Goal: Information Seeking & Learning: Learn about a topic

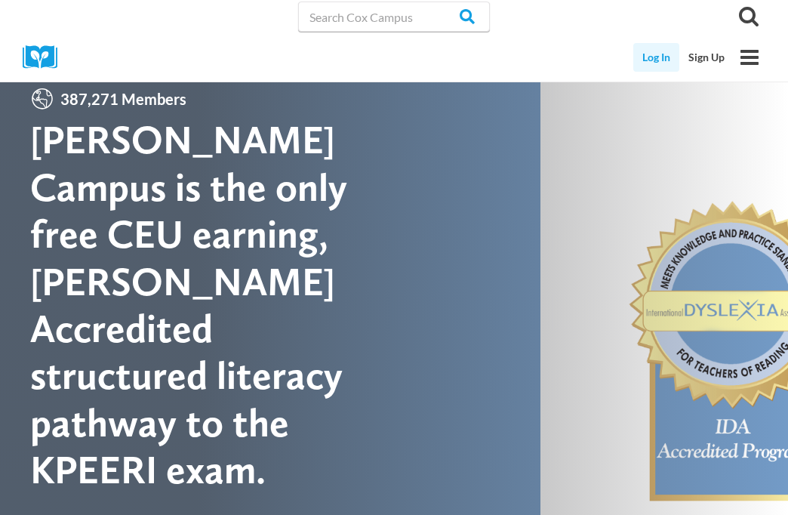
drag, startPoint x: 660, startPoint y: 82, endPoint x: 666, endPoint y: 69, distance: 14.2
click at [660, 72] on link "Log In" at bounding box center [657, 57] width 46 height 29
click at [659, 72] on link "Log In" at bounding box center [657, 57] width 46 height 29
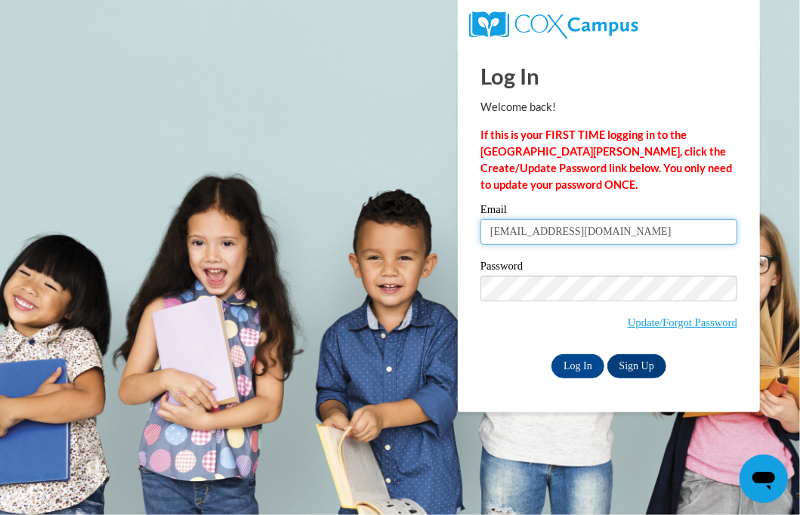
click at [703, 225] on input "ashley2df2024@gmail.com" at bounding box center [608, 232] width 257 height 26
type input "a"
type input "alygrace55@gmail.com"
click at [440, 293] on body "Log In Welcome back! If this is your FIRST TIME logging in to the NEW Cox Campu…" at bounding box center [400, 257] width 800 height 515
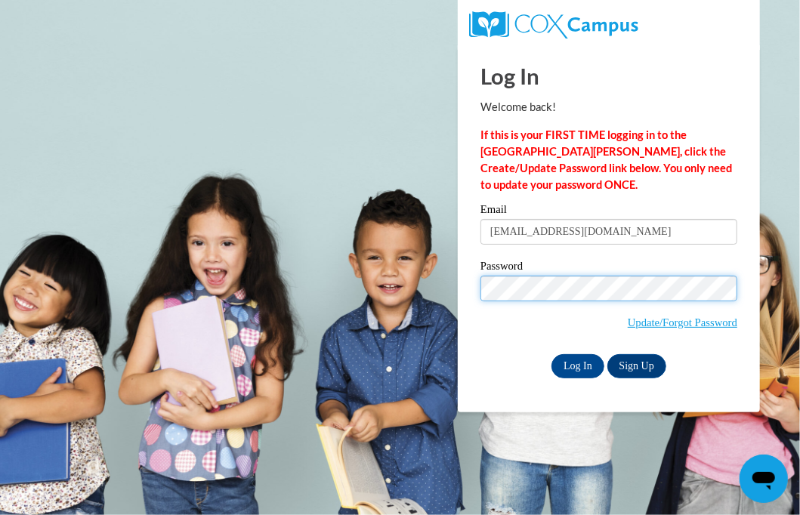
click at [551, 354] on input "Log In" at bounding box center [577, 366] width 53 height 24
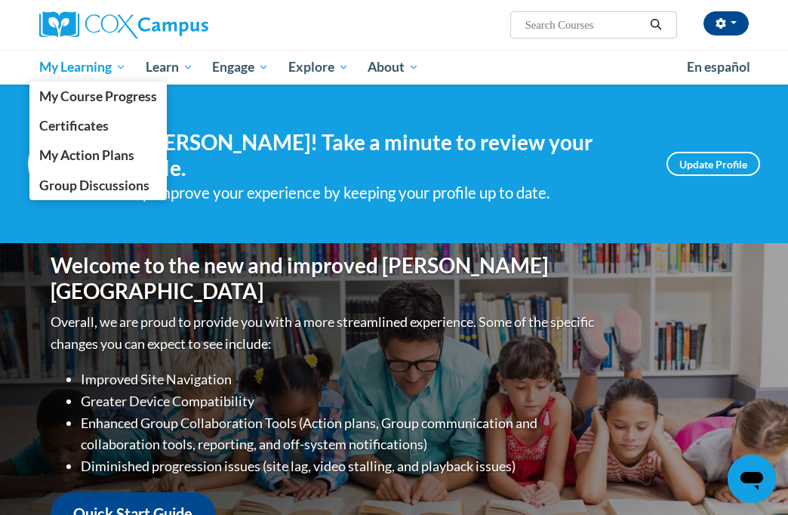
click at [102, 66] on span "My Learning" at bounding box center [82, 67] width 87 height 18
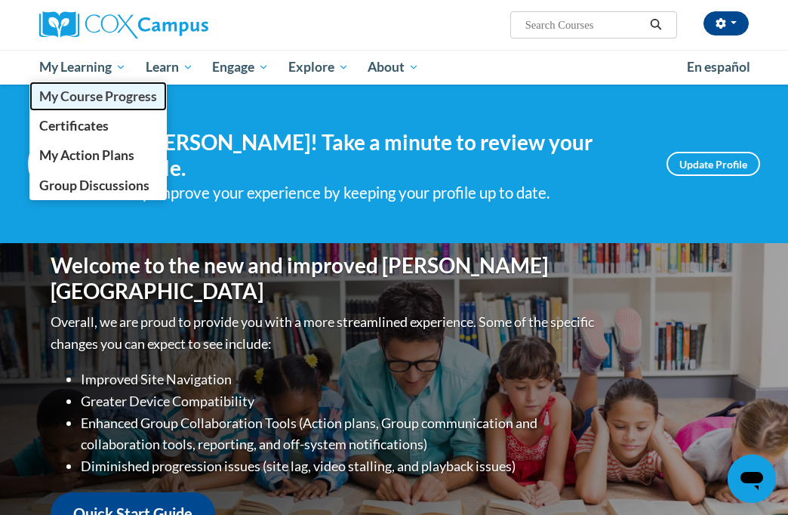
click at [109, 100] on span "My Course Progress" at bounding box center [98, 96] width 118 height 16
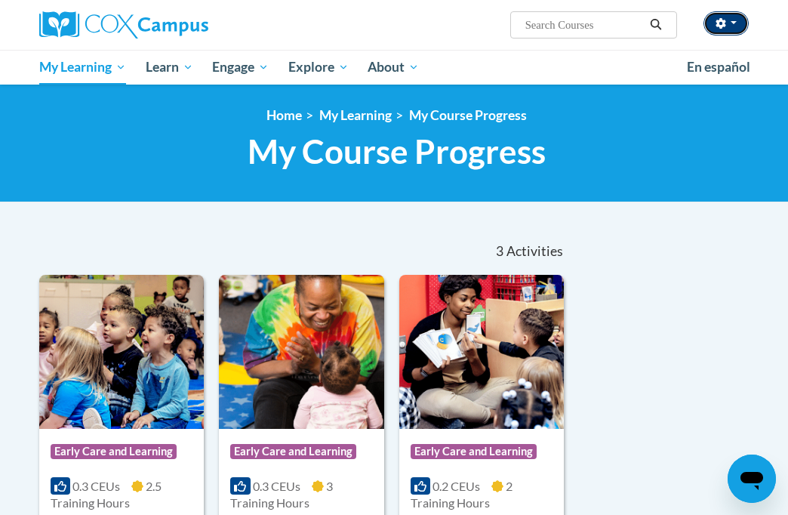
click at [723, 23] on icon "button" at bounding box center [721, 23] width 10 height 11
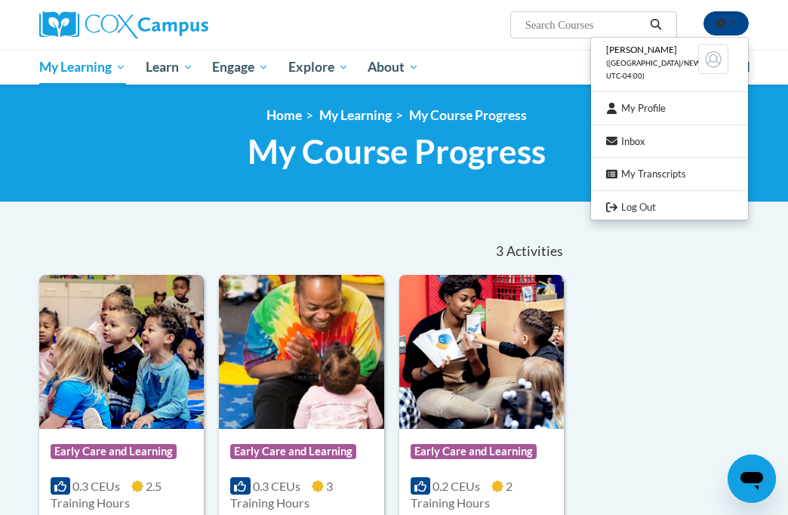
click at [627, 280] on div "Sort Date Enrolled Title (A-Z) «« « 1-3 » »» 3 Activities CEUs Course Category:…" at bounding box center [394, 465] width 733 height 477
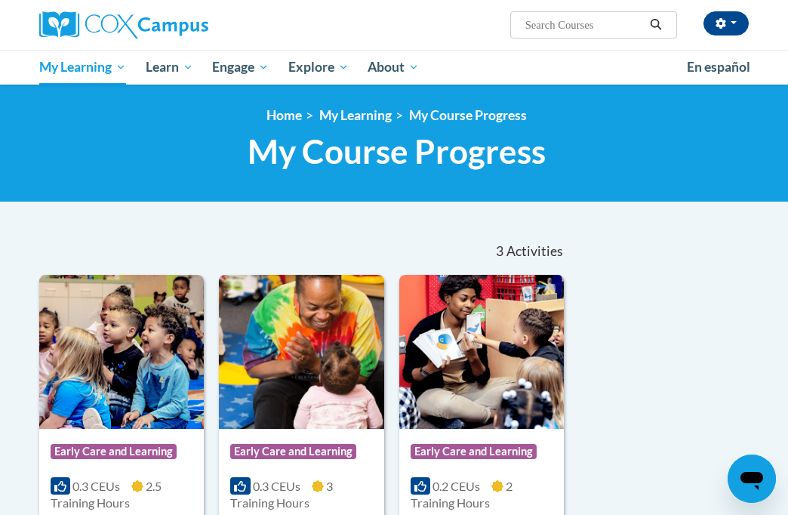
scroll to position [302, 0]
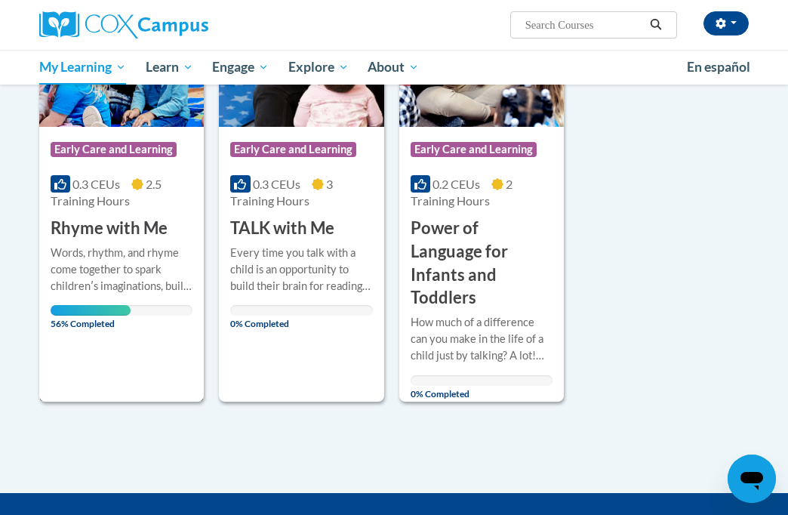
click at [160, 295] on div "Words, rhythm, and rhyme come together to spark childrenʹs imaginations, build …" at bounding box center [122, 281] width 142 height 72
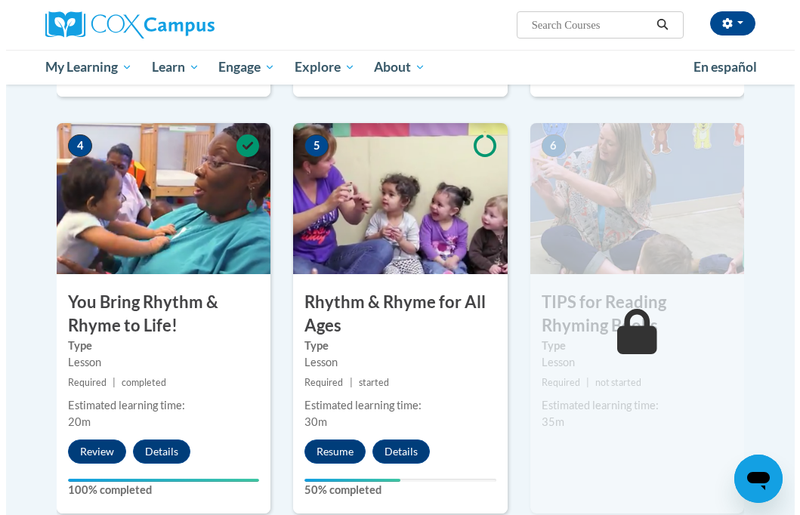
scroll to position [755, 0]
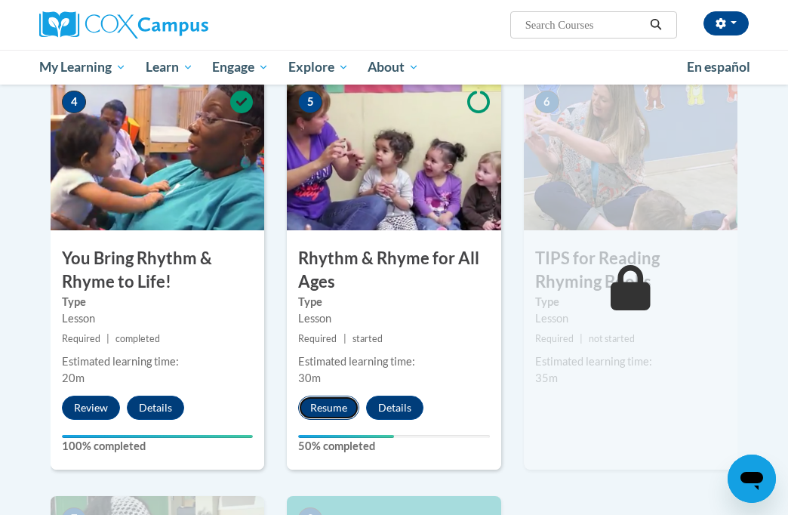
click at [339, 403] on button "Resume" at bounding box center [328, 408] width 61 height 24
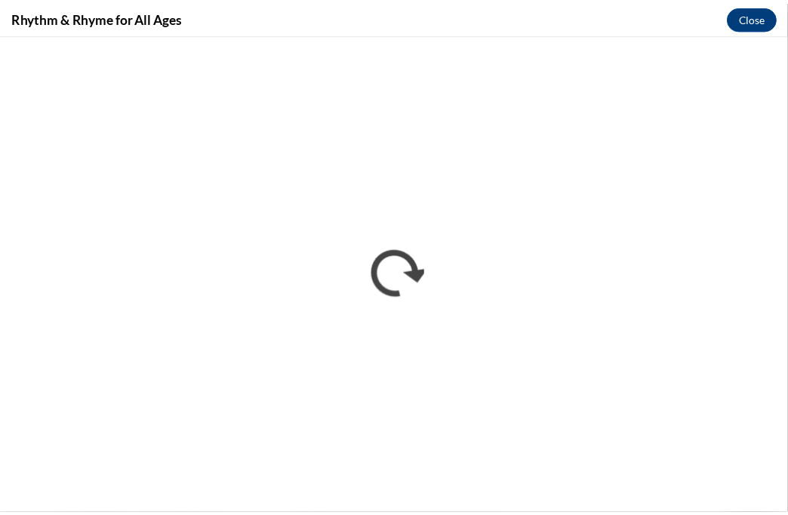
scroll to position [0, 0]
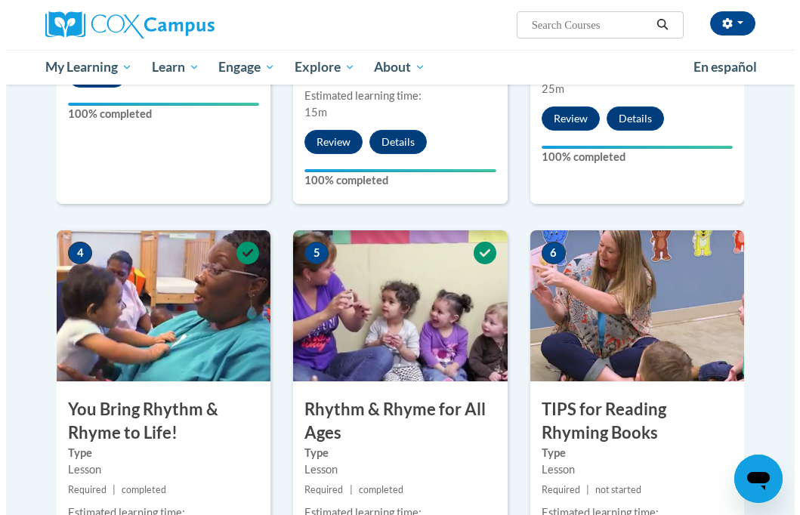
scroll to position [831, 0]
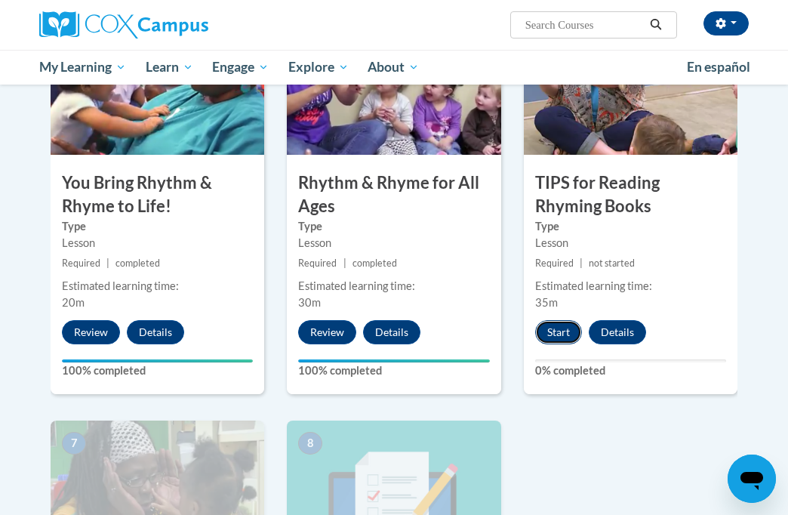
click at [571, 337] on button "Start" at bounding box center [558, 332] width 47 height 24
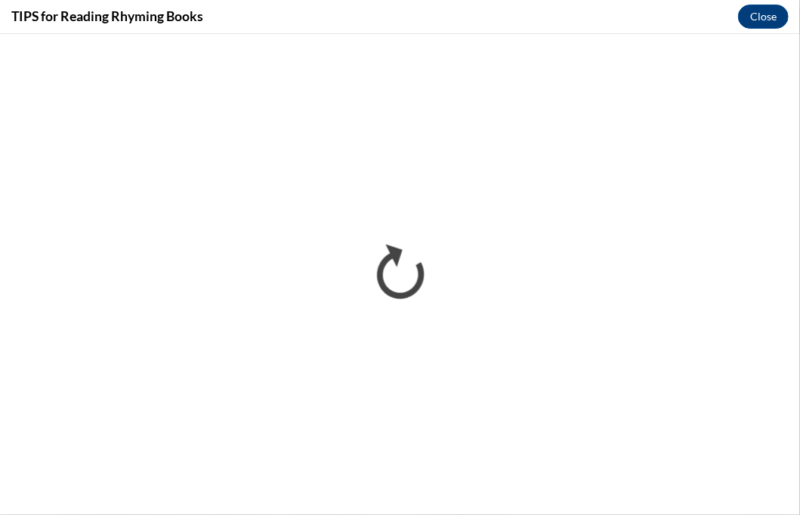
scroll to position [0, 0]
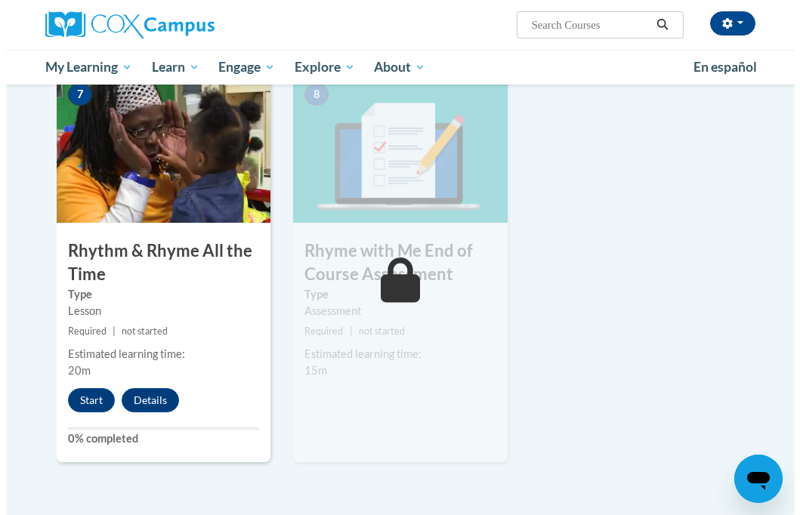
scroll to position [1185, 0]
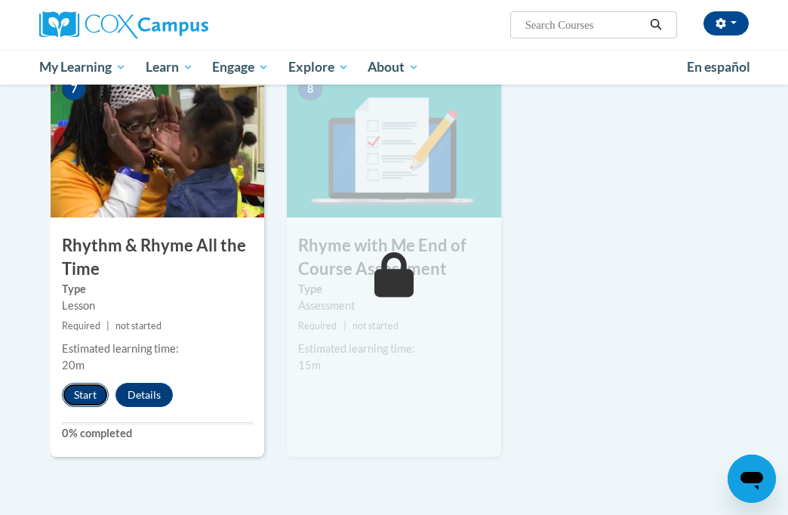
click at [92, 400] on button "Start" at bounding box center [85, 395] width 47 height 24
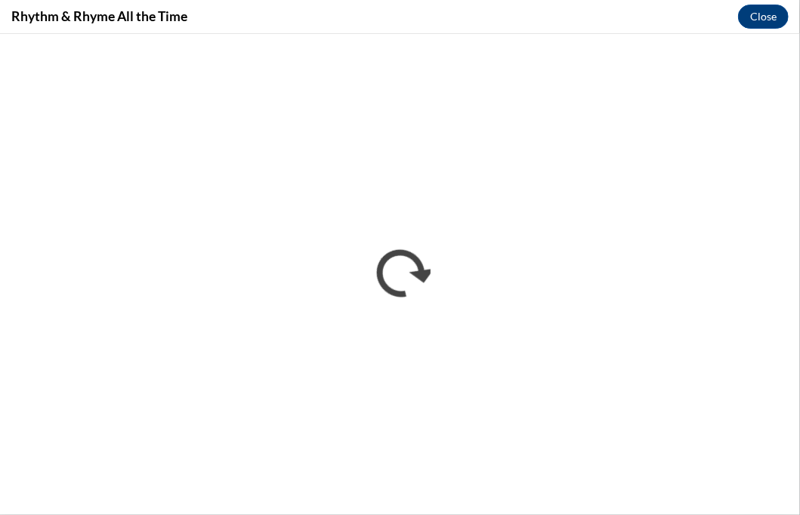
scroll to position [0, 0]
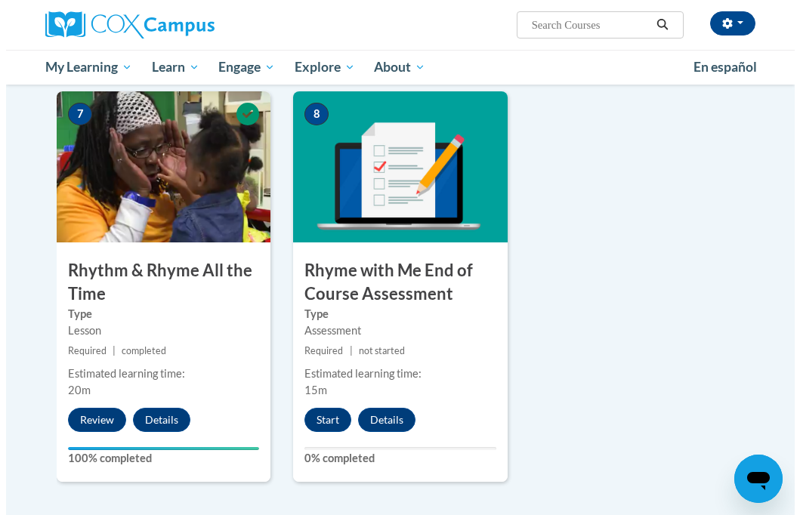
scroll to position [1185, 0]
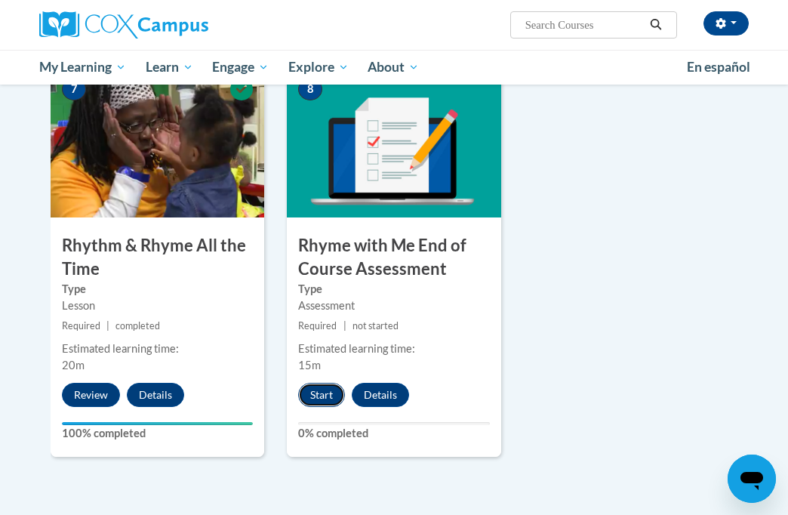
click at [316, 394] on button "Start" at bounding box center [321, 395] width 47 height 24
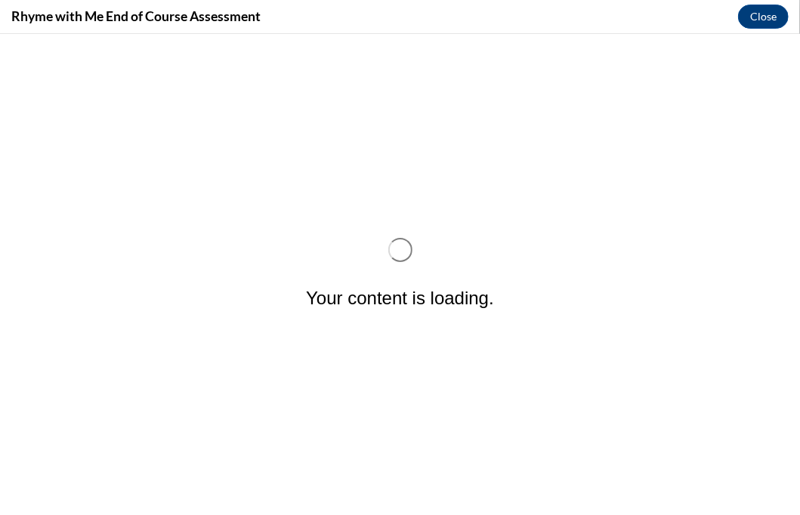
scroll to position [0, 0]
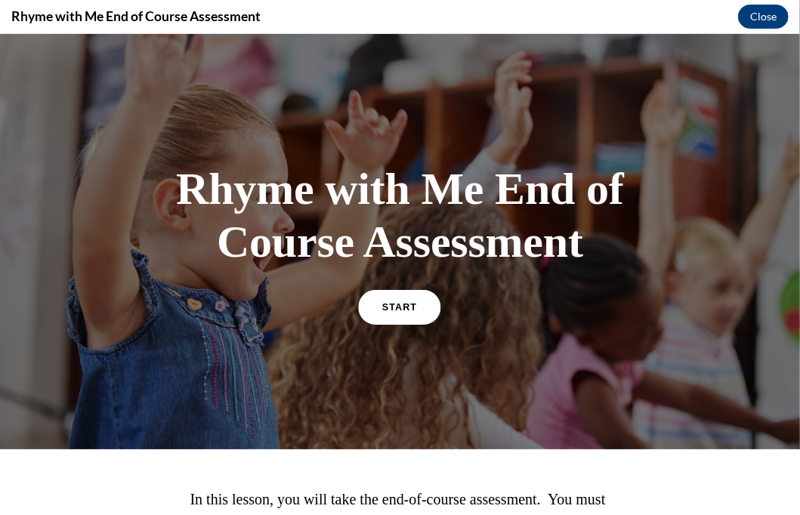
click at [378, 309] on link "START" at bounding box center [400, 305] width 82 height 35
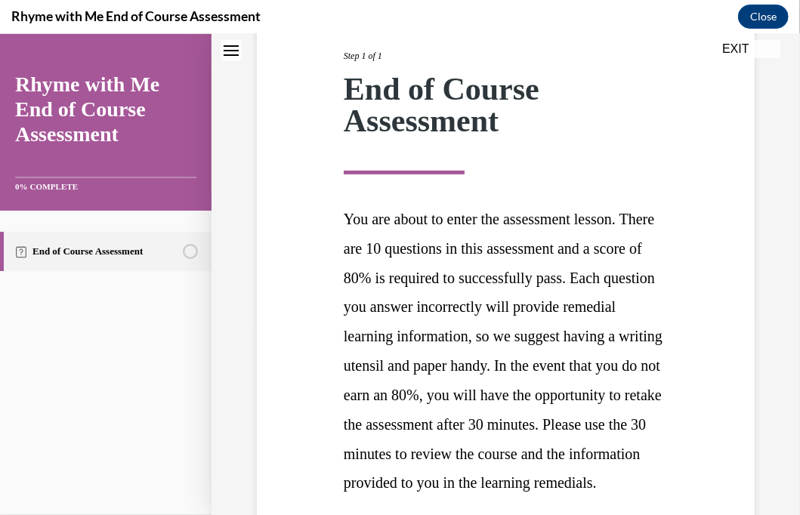
scroll to position [198, 0]
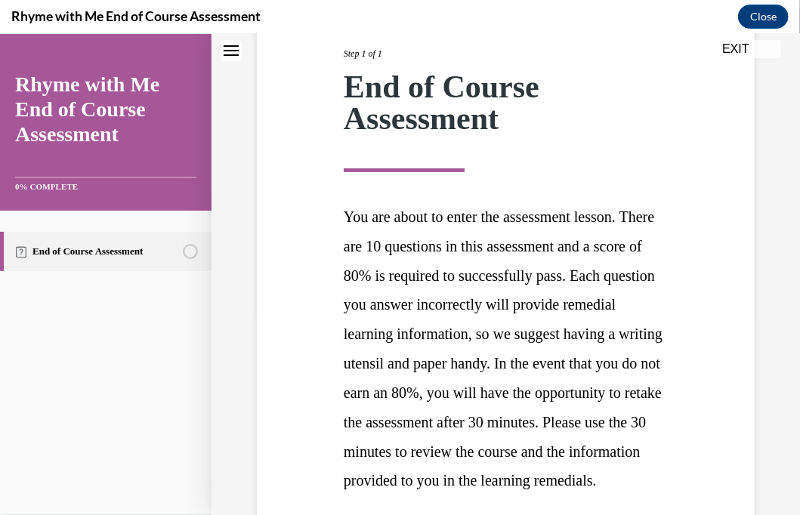
click at [192, 254] on circle "Unstarted" at bounding box center [191, 251] width 14 height 14
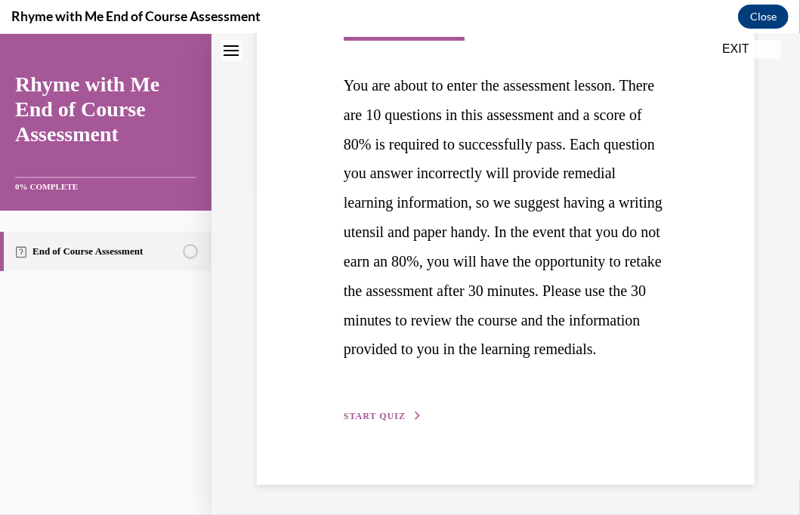
scroll to position [387, 0]
click at [384, 414] on span "START QUIZ" at bounding box center [375, 415] width 62 height 11
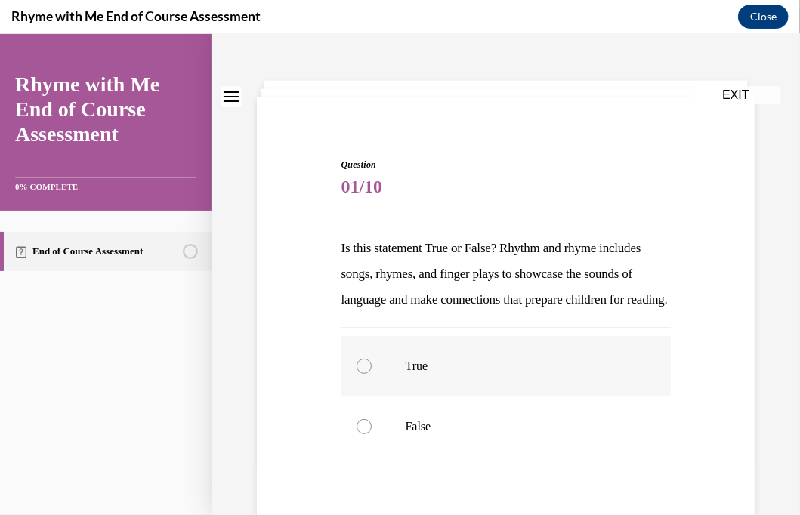
scroll to position [76, 0]
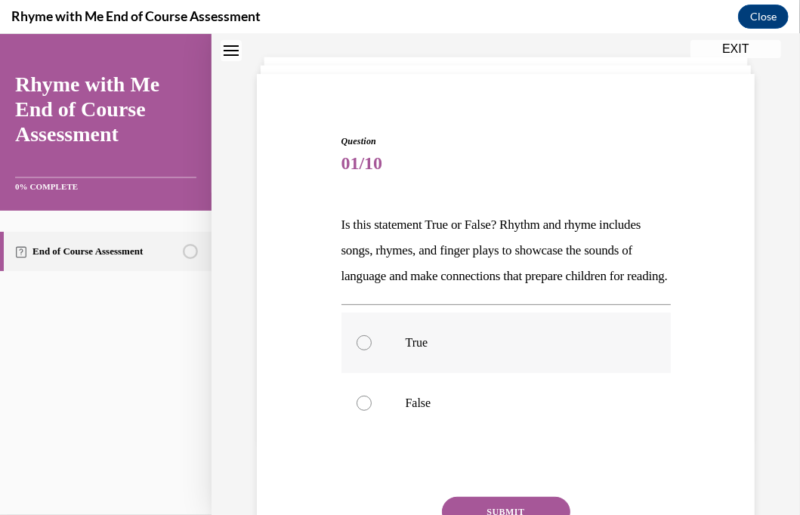
click at [367, 350] on div at bounding box center [363, 342] width 15 height 15
click at [367, 350] on input "True" at bounding box center [363, 342] width 15 height 15
radio input "true"
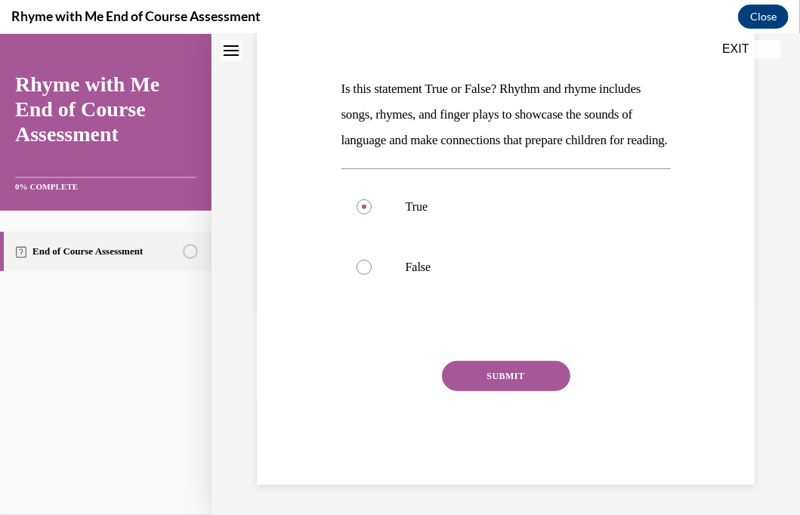
click at [442, 372] on button "SUBMIT" at bounding box center [506, 375] width 128 height 30
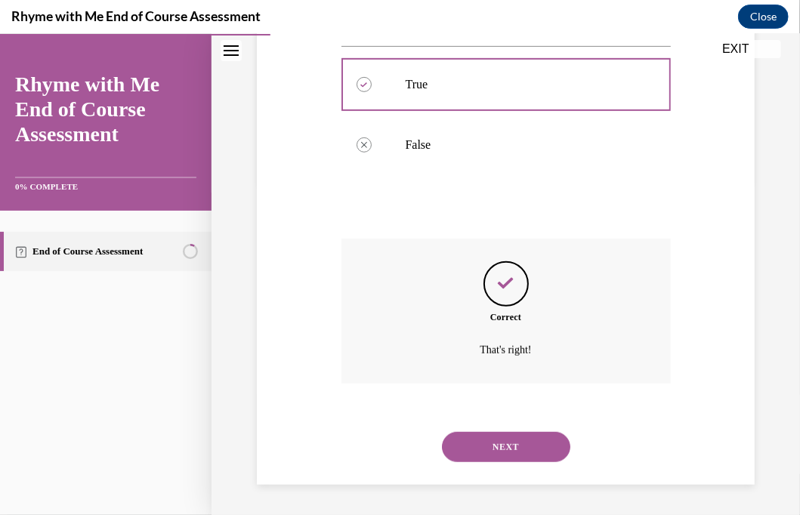
scroll to position [359, 0]
click at [529, 448] on button "NEXT" at bounding box center [506, 446] width 128 height 30
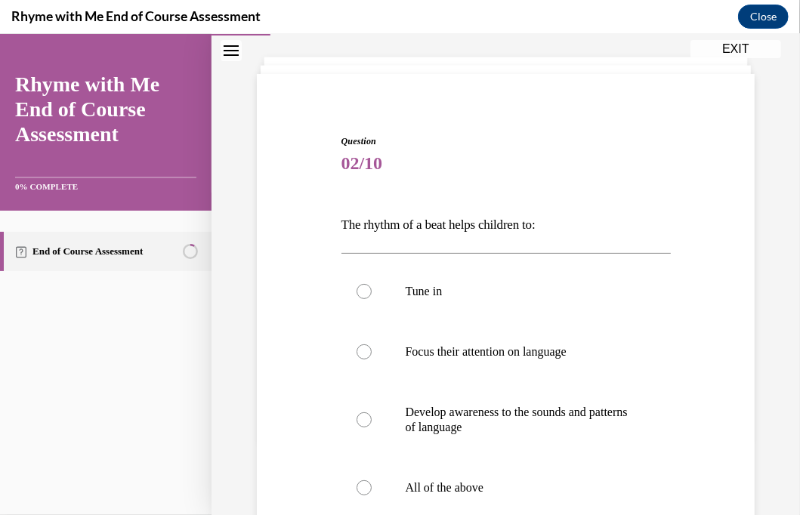
scroll to position [151, 0]
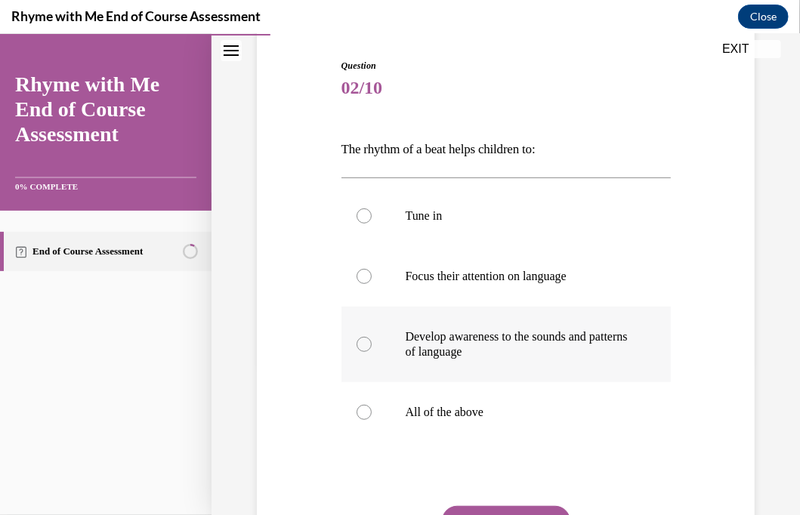
click at [514, 338] on p "Develop awareness to the sounds and patterns of language" at bounding box center [519, 344] width 227 height 30
click at [372, 338] on input "Develop awareness to the sounds and patterns of language" at bounding box center [363, 343] width 15 height 15
radio input "true"
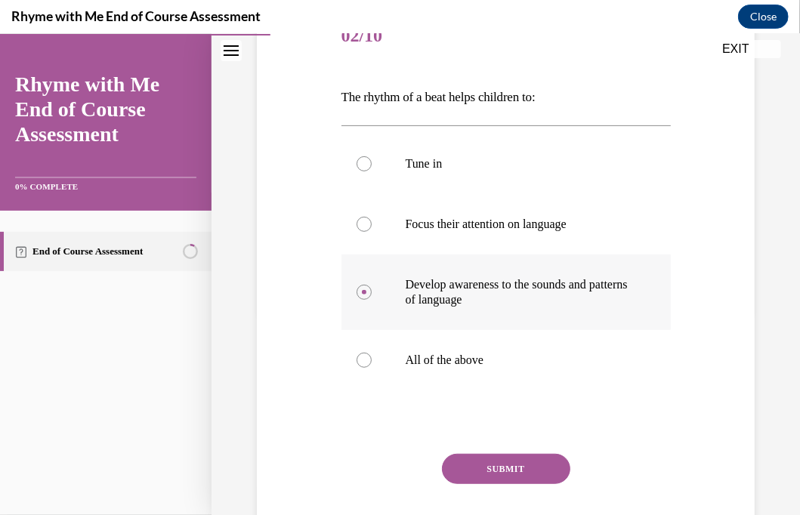
scroll to position [227, 0]
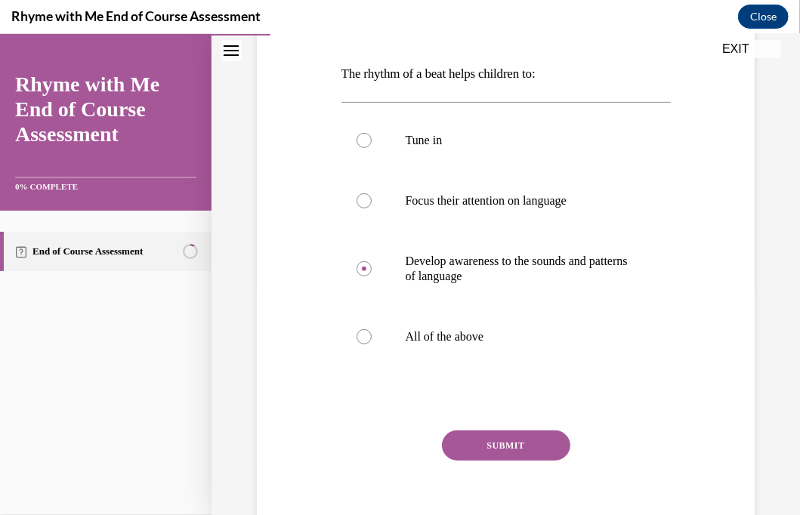
click at [502, 440] on button "SUBMIT" at bounding box center [506, 445] width 128 height 30
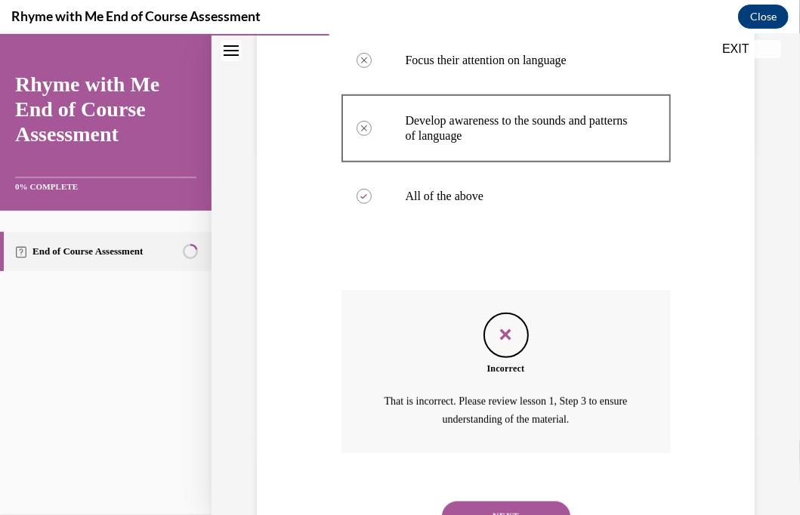
scroll to position [435, 0]
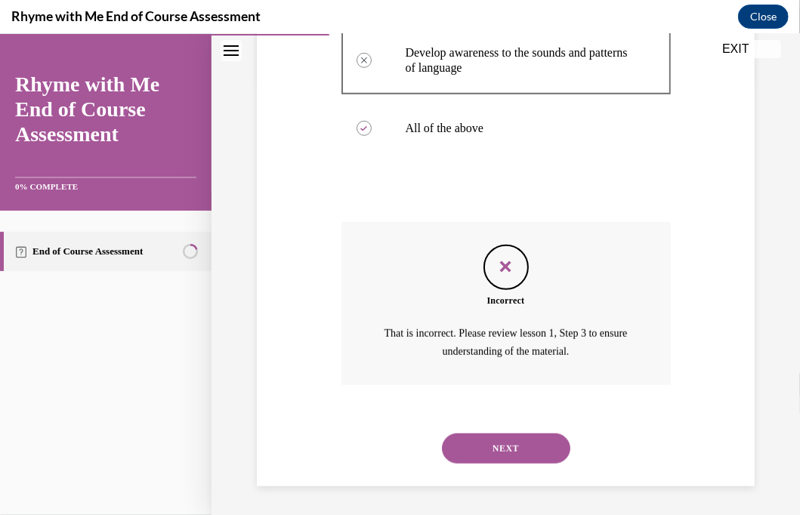
click at [498, 441] on button "NEXT" at bounding box center [506, 448] width 128 height 30
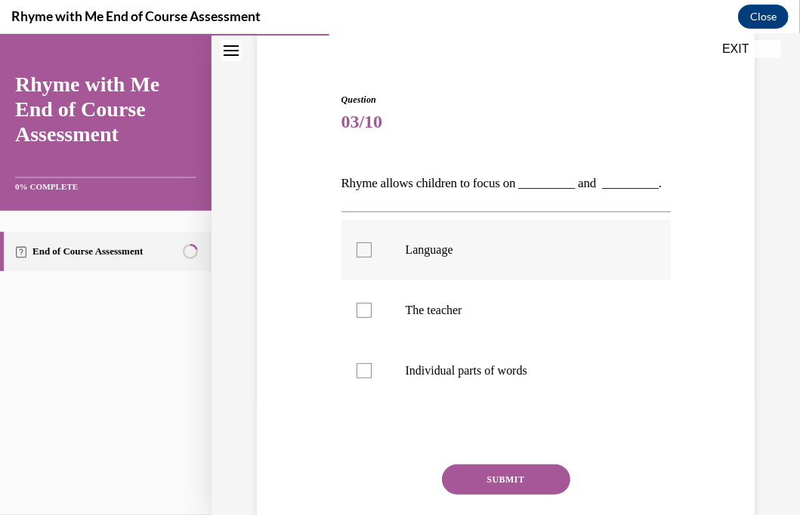
scroll to position [151, 0]
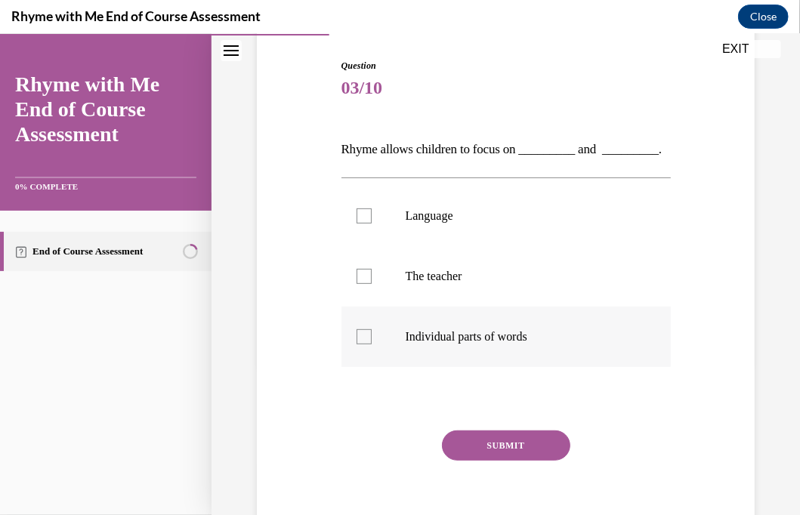
click at [480, 344] on p "Individual parts of words" at bounding box center [519, 336] width 227 height 15
click at [372, 344] on input "Individual parts of words" at bounding box center [363, 336] width 15 height 15
checkbox input "true"
click at [429, 223] on p "Language" at bounding box center [519, 215] width 227 height 15
click at [372, 223] on input "Language" at bounding box center [363, 215] width 15 height 15
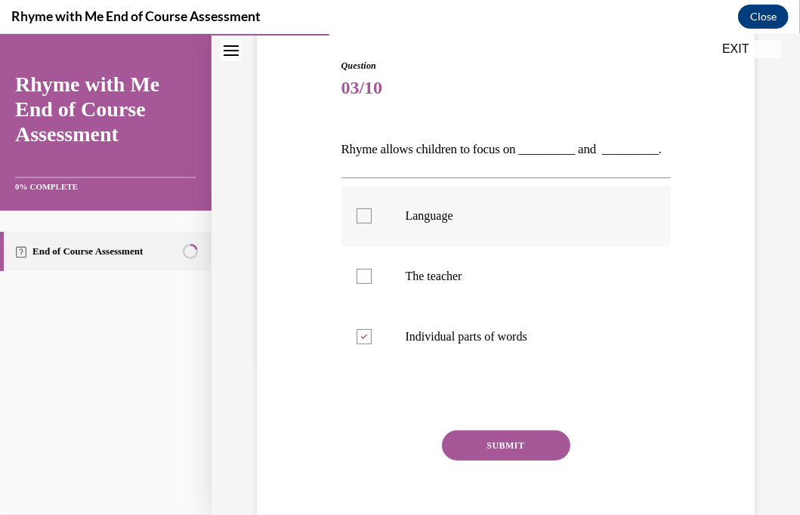
checkbox input "true"
click at [520, 460] on button "SUBMIT" at bounding box center [506, 445] width 128 height 30
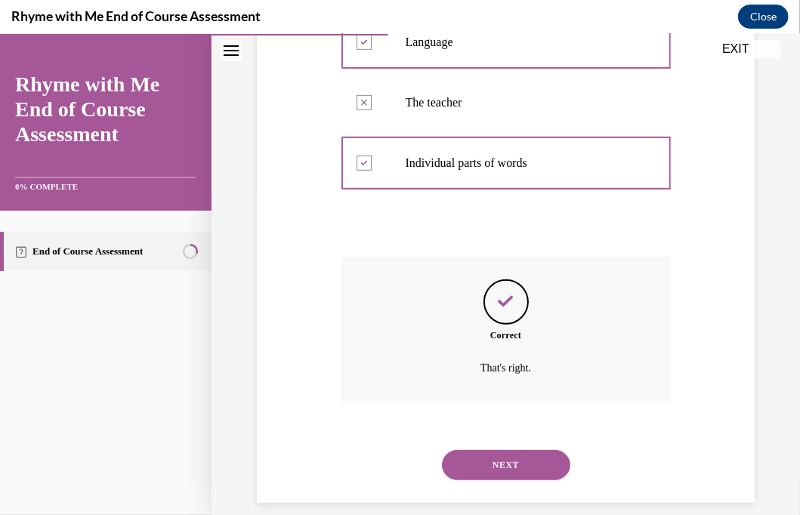
scroll to position [368, 0]
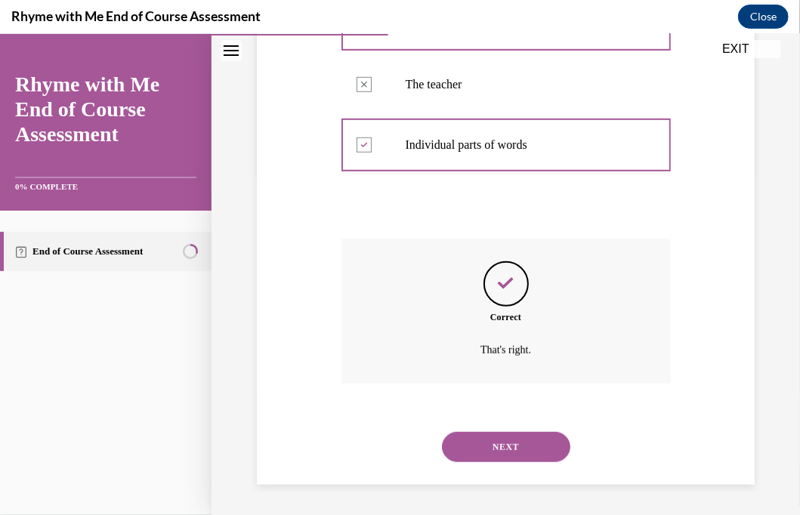
click at [514, 449] on button "NEXT" at bounding box center [506, 446] width 128 height 30
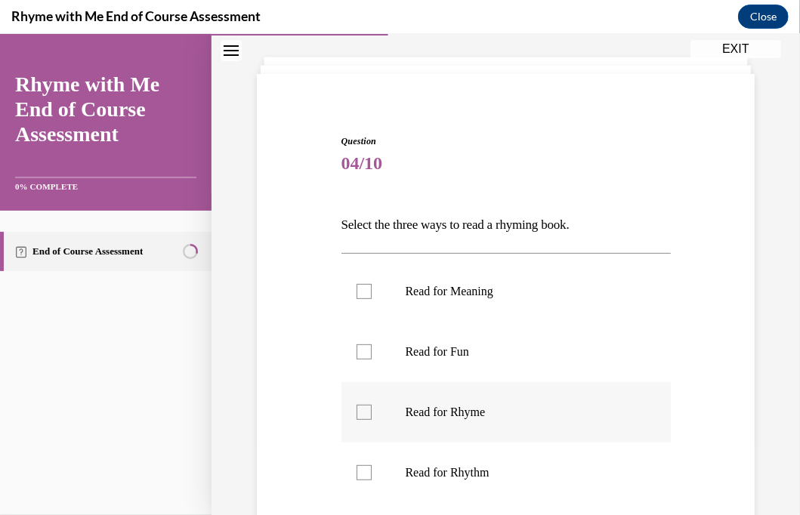
scroll to position [151, 0]
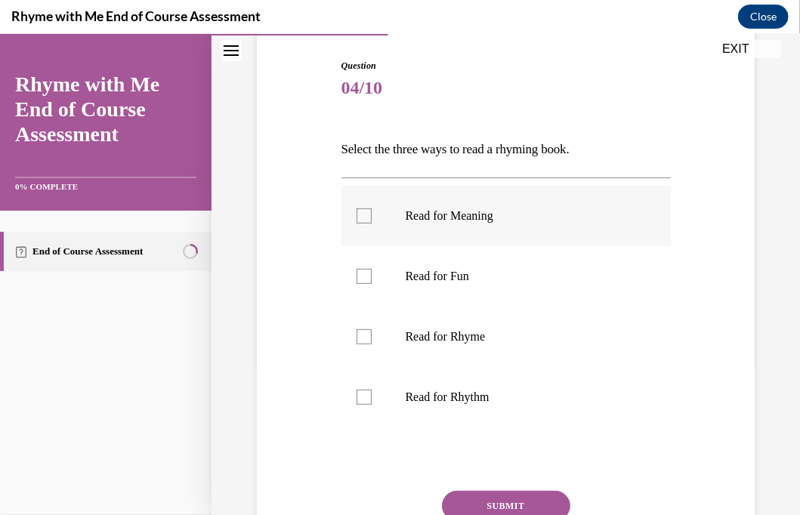
click at [447, 214] on p "Read for Meaning" at bounding box center [519, 215] width 227 height 15
click at [372, 214] on input "Read for Meaning" at bounding box center [363, 215] width 15 height 15
checkbox input "true"
click at [478, 333] on p "Read for Rhyme" at bounding box center [519, 336] width 227 height 15
click at [372, 333] on input "Read for Rhyme" at bounding box center [363, 336] width 15 height 15
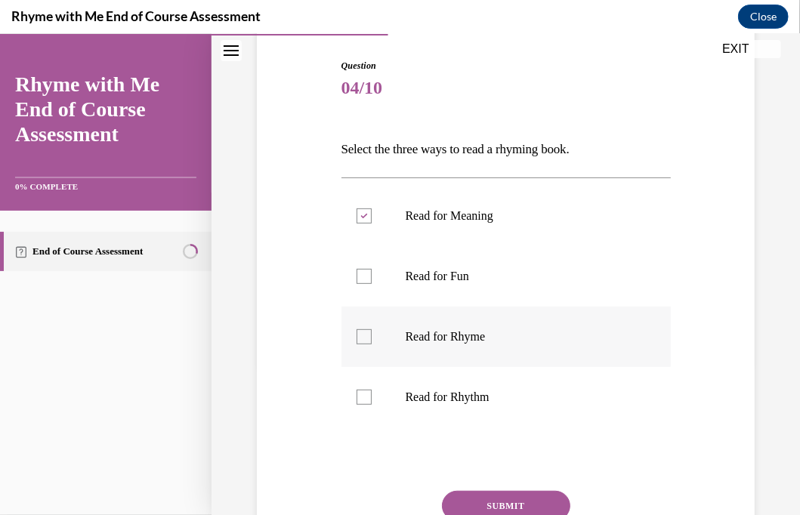
checkbox input "true"
click at [476, 395] on p "Read for Rhythm" at bounding box center [519, 396] width 227 height 15
click at [372, 395] on input "Read for Rhythm" at bounding box center [363, 396] width 15 height 15
checkbox input "true"
click at [528, 500] on button "SUBMIT" at bounding box center [506, 505] width 128 height 30
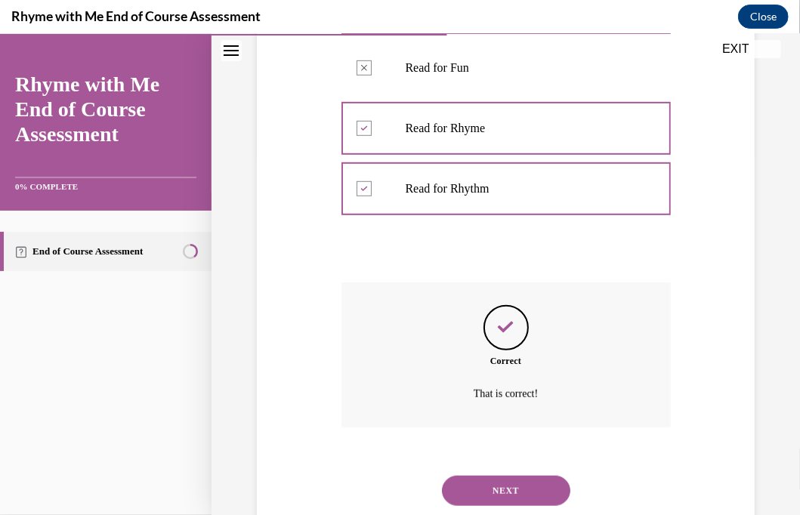
scroll to position [403, 0]
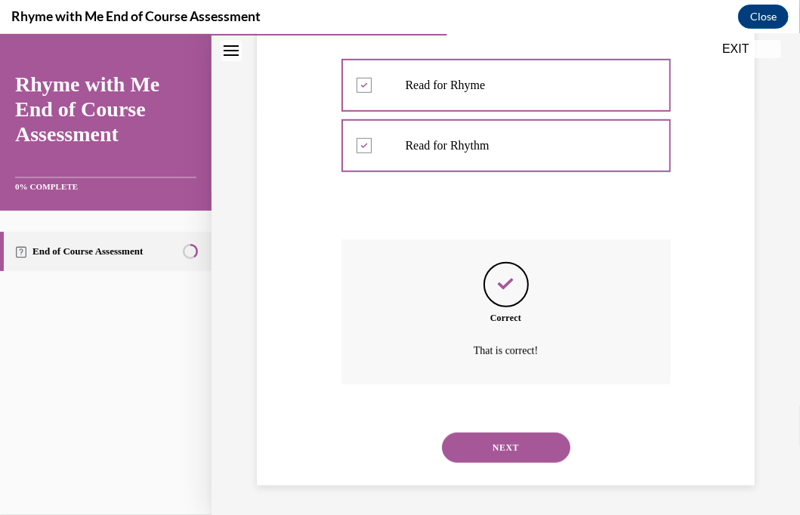
click at [514, 454] on button "NEXT" at bounding box center [506, 447] width 128 height 30
click at [0, 33] on label "Meaning" at bounding box center [0, 33] width 0 height 0
click at [0, 33] on input "Meaning" at bounding box center [0, 33] width 0 height 0
radio input "true"
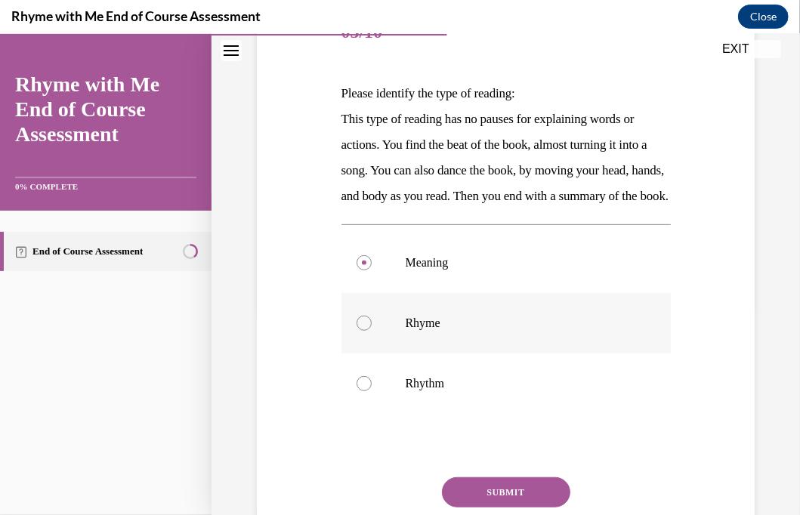
scroll to position [227, 0]
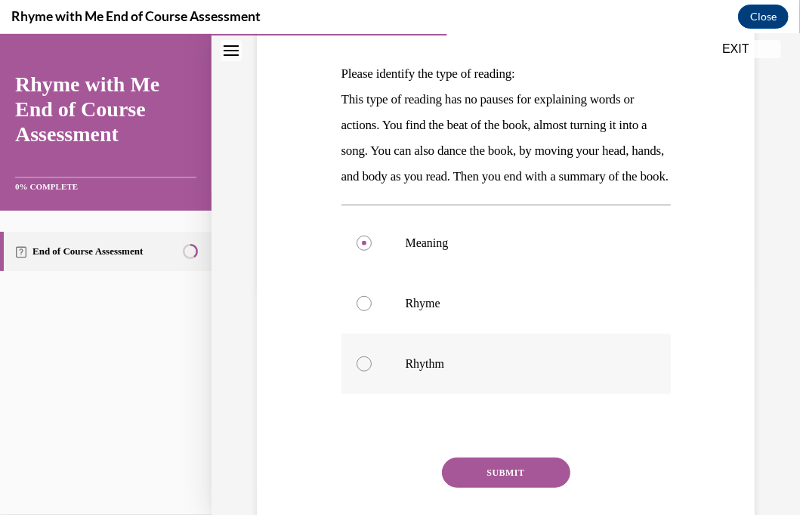
click at [432, 371] on p "Rhythm" at bounding box center [519, 363] width 227 height 15
click at [372, 371] on input "Rhythm" at bounding box center [363, 363] width 15 height 15
radio input "true"
click at [517, 487] on button "SUBMIT" at bounding box center [506, 472] width 128 height 30
click at [517, 496] on div "SUBMIT NEXT" at bounding box center [505, 519] width 329 height 124
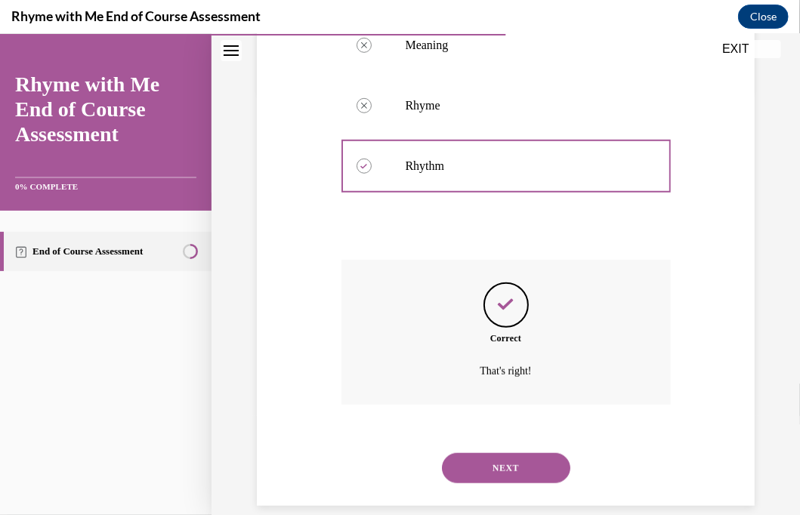
scroll to position [470, 0]
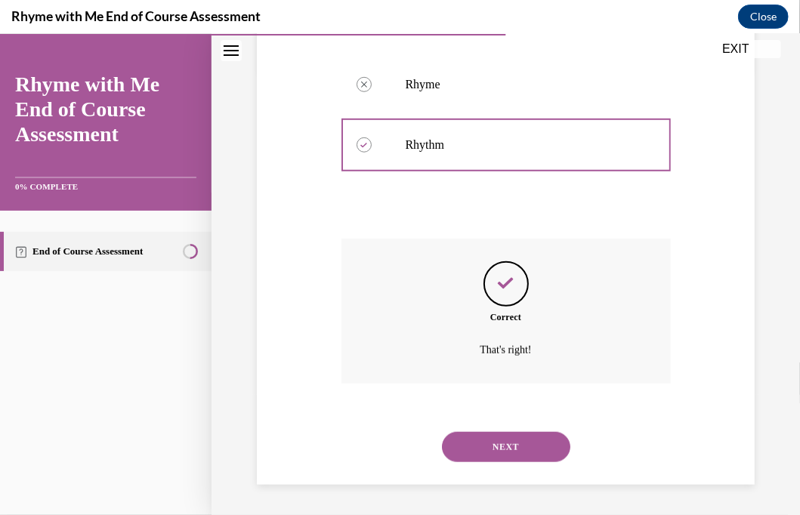
click at [517, 444] on button "NEXT" at bounding box center [506, 446] width 128 height 30
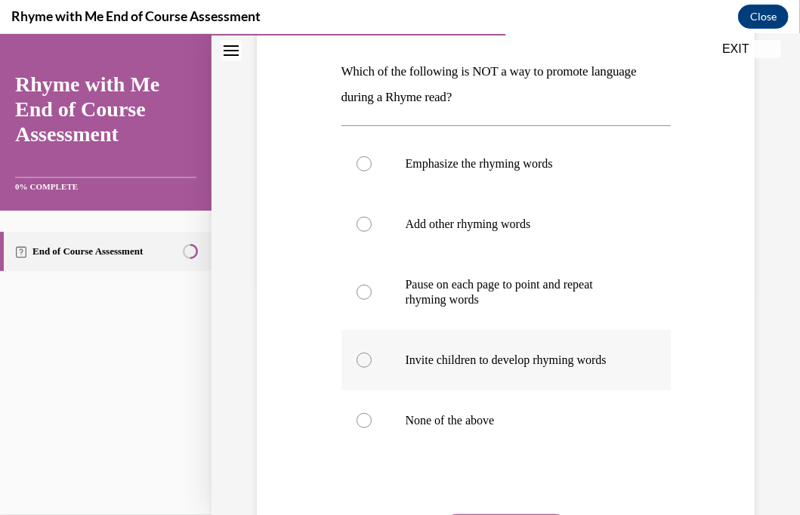
scroll to position [227, 0]
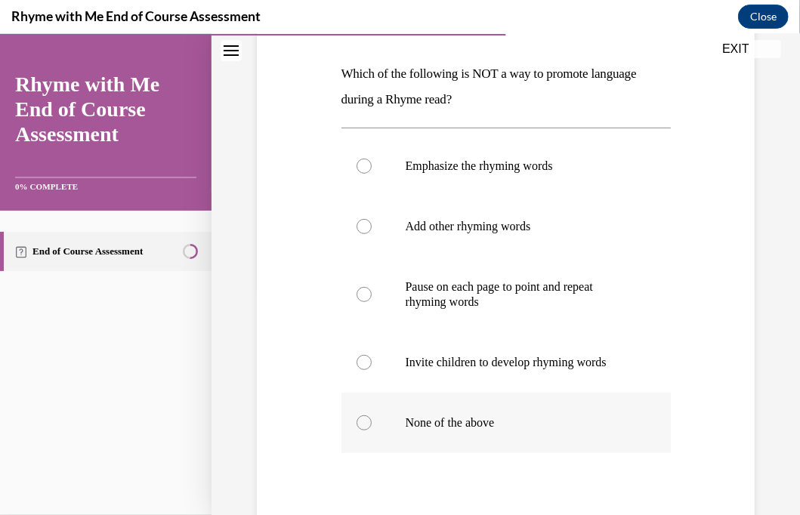
click at [480, 424] on p "None of the above" at bounding box center [519, 422] width 227 height 15
click at [372, 424] on input "None of the above" at bounding box center [363, 422] width 15 height 15
radio input "true"
click at [480, 424] on p "None of the above" at bounding box center [519, 422] width 227 height 15
click at [372, 424] on input "None of the above" at bounding box center [363, 422] width 15 height 15
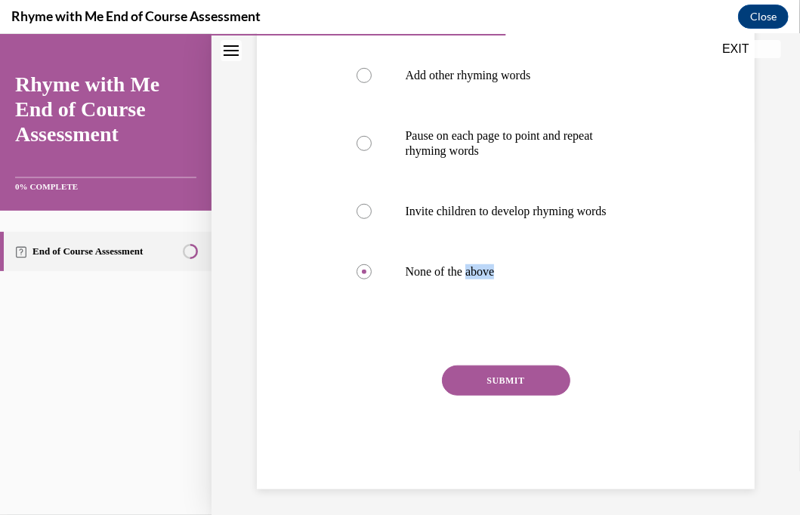
click at [474, 381] on button "SUBMIT" at bounding box center [506, 380] width 128 height 30
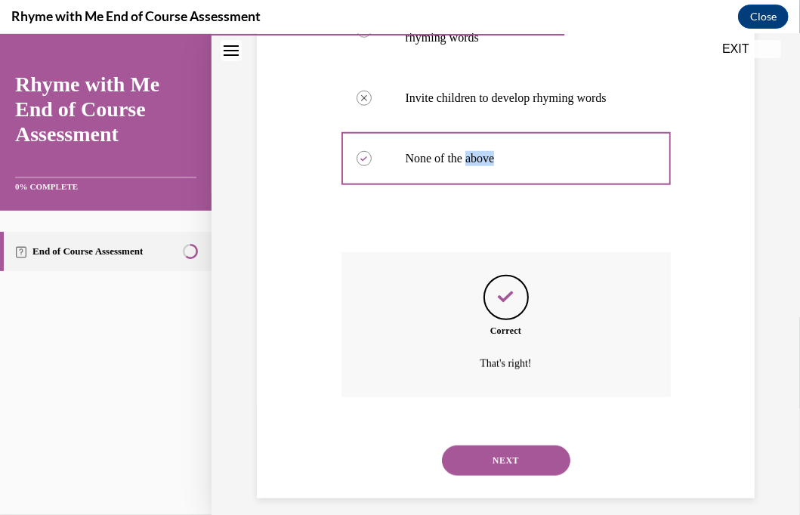
scroll to position [504, 0]
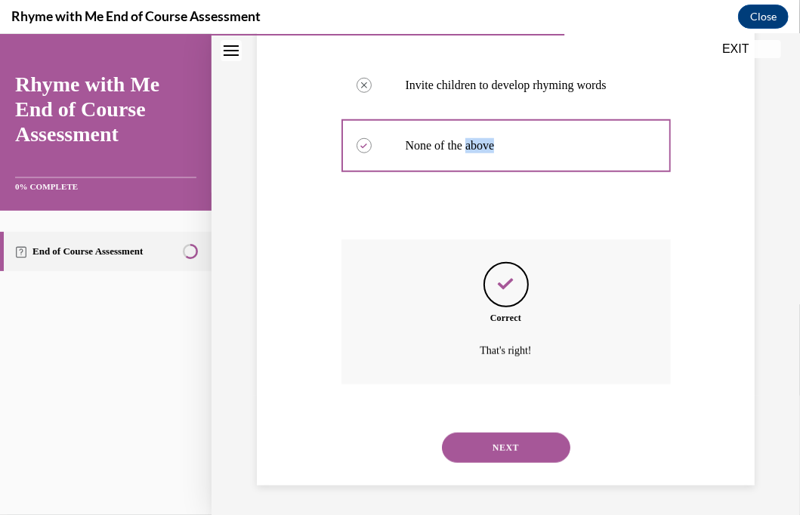
click at [529, 452] on button "NEXT" at bounding box center [506, 447] width 128 height 30
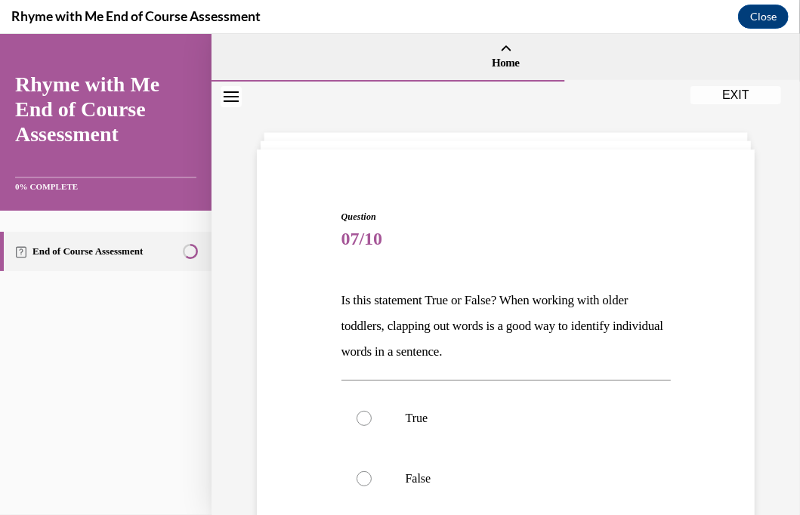
scroll to position [76, 0]
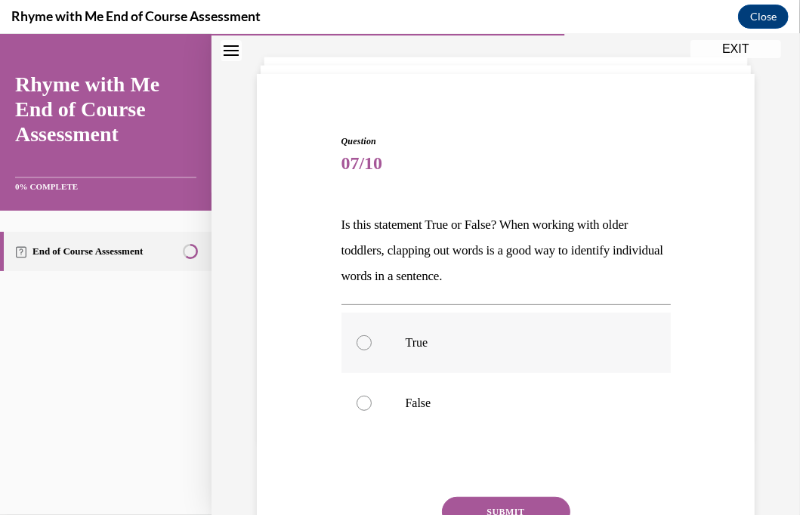
click at [362, 341] on div at bounding box center [363, 342] width 15 height 15
click at [362, 341] on input "True" at bounding box center [363, 342] width 15 height 15
radio input "true"
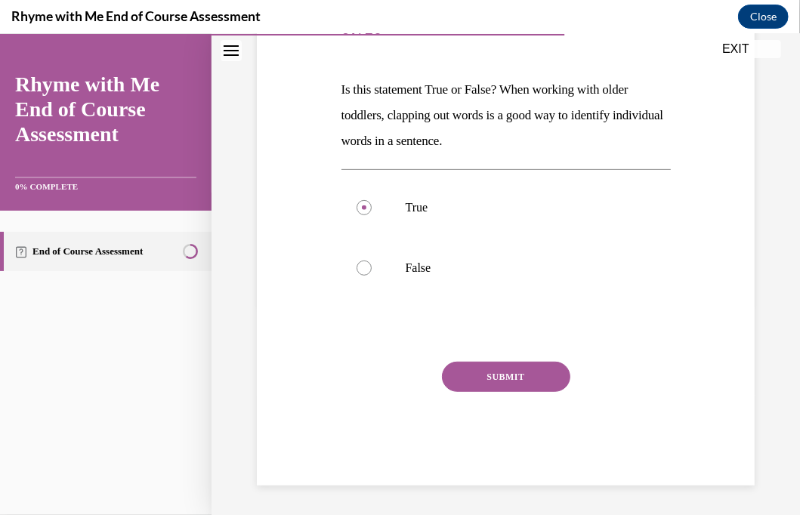
click at [465, 382] on button "SUBMIT" at bounding box center [506, 376] width 128 height 30
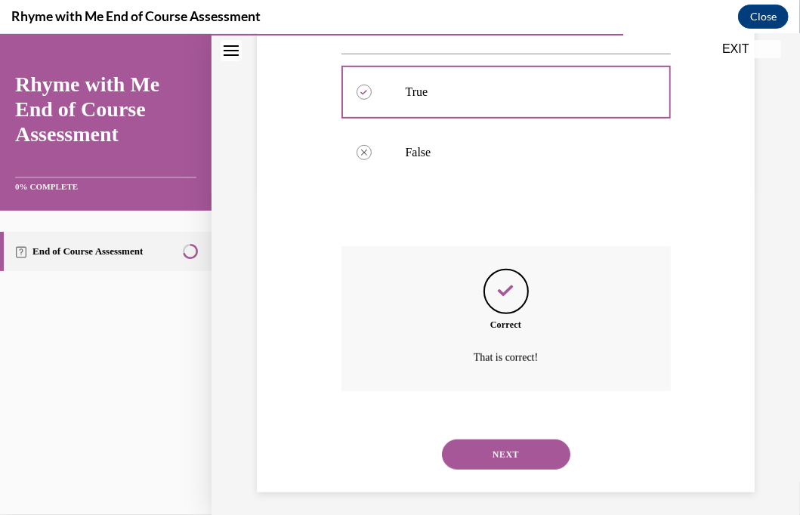
scroll to position [333, 0]
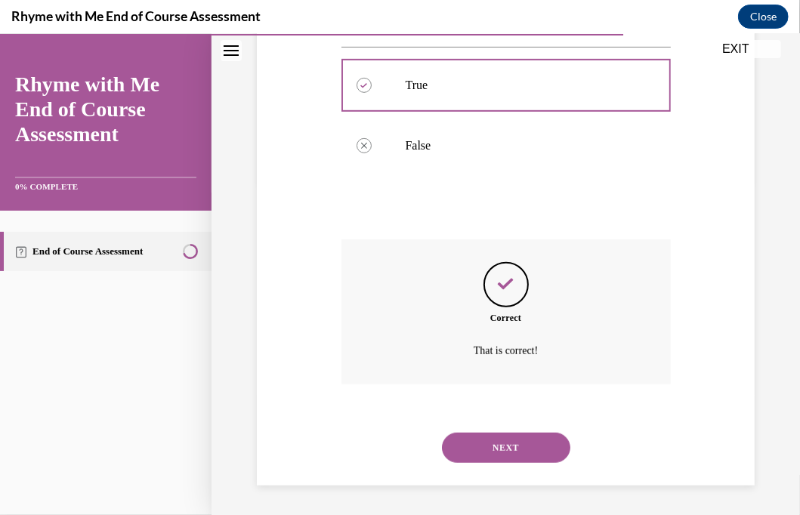
click at [517, 445] on button "NEXT" at bounding box center [506, 447] width 128 height 30
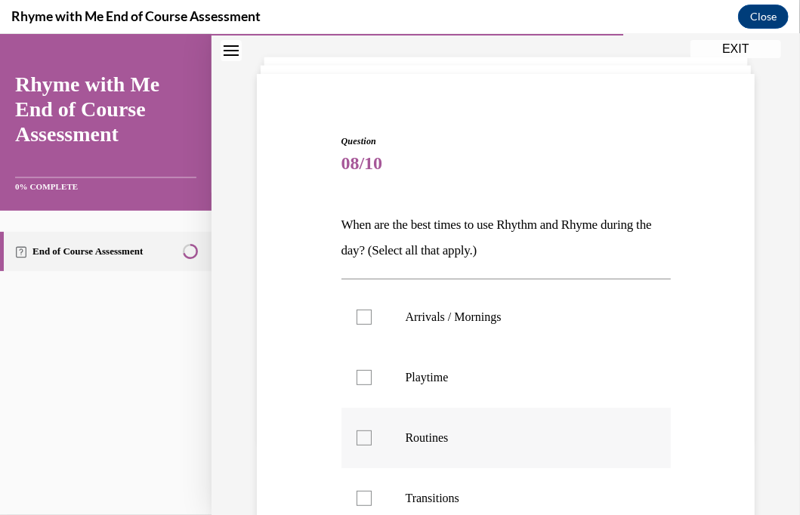
scroll to position [151, 0]
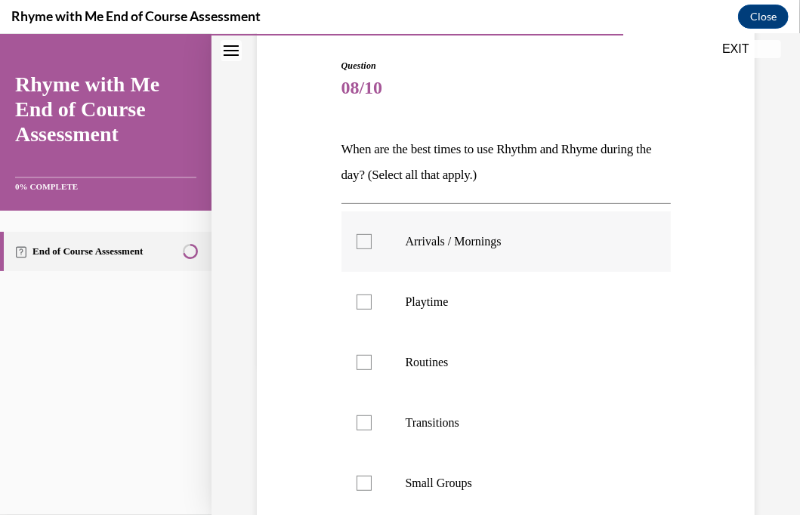
click at [457, 242] on p "Arrivals / Mornings" at bounding box center [519, 240] width 227 height 15
click at [372, 242] on input "Arrivals / Mornings" at bounding box center [363, 240] width 15 height 15
checkbox input "true"
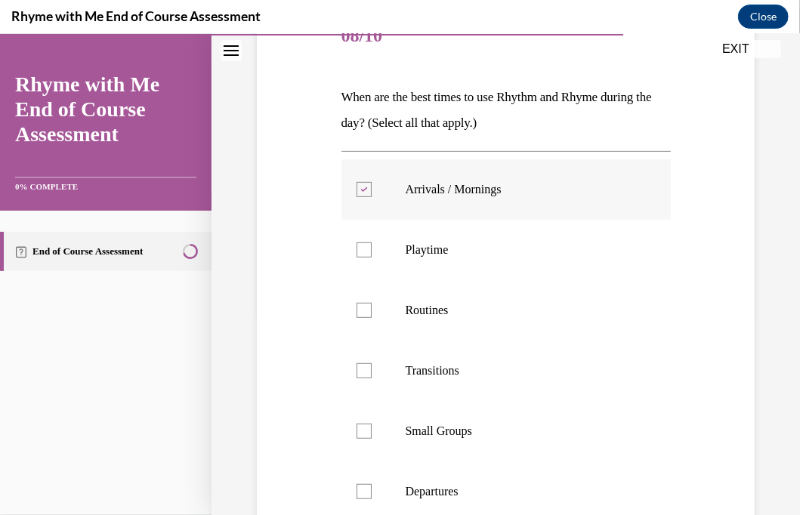
scroll to position [227, 0]
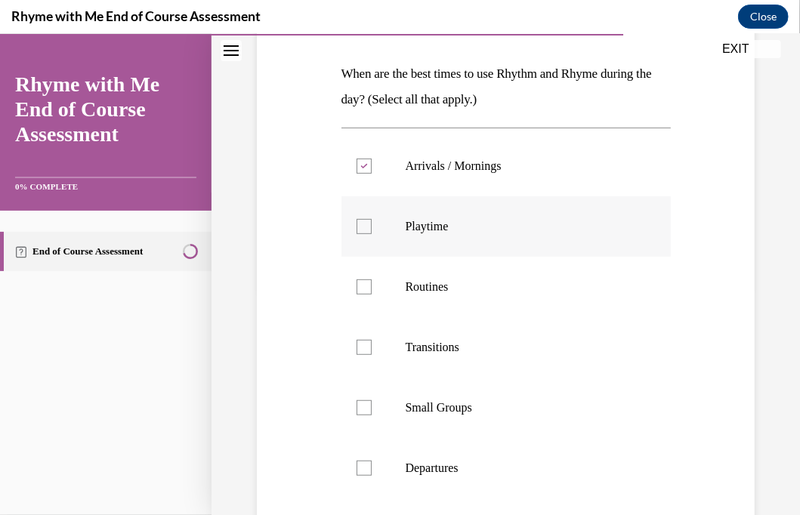
click at [429, 233] on label "Playtime" at bounding box center [505, 226] width 329 height 60
click at [372, 233] on input "Playtime" at bounding box center [363, 225] width 15 height 15
checkbox input "true"
click at [429, 285] on p "Routines" at bounding box center [519, 286] width 227 height 15
click at [372, 285] on input "Routines" at bounding box center [363, 286] width 15 height 15
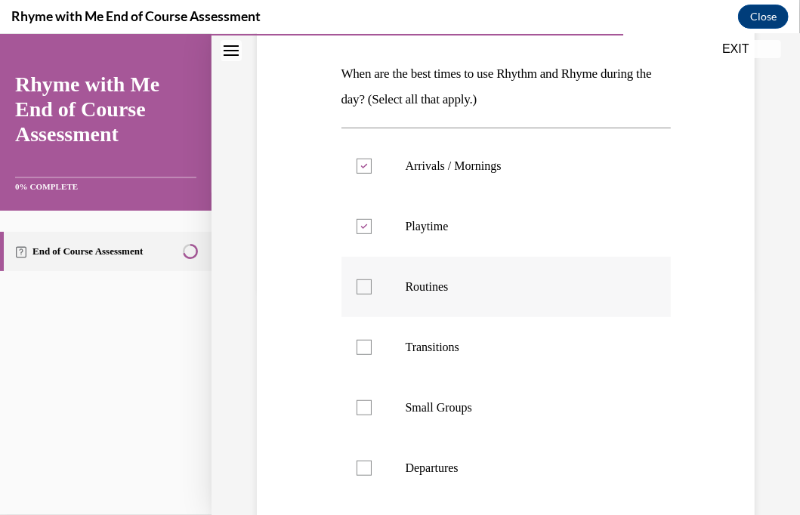
checkbox input "true"
click at [433, 342] on p "Transitions" at bounding box center [519, 346] width 227 height 15
click at [372, 342] on input "Transitions" at bounding box center [363, 346] width 15 height 15
checkbox input "true"
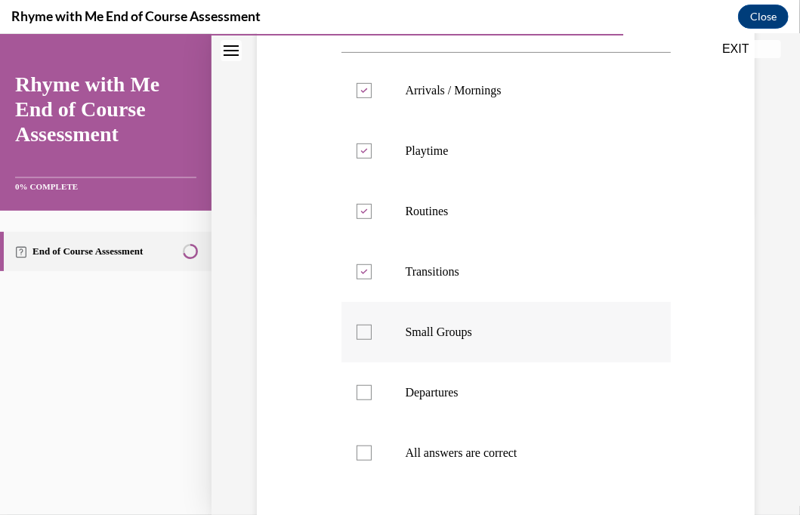
click at [433, 330] on p "Small Groups" at bounding box center [519, 331] width 227 height 15
click at [372, 330] on input "Small Groups" at bounding box center [363, 331] width 15 height 15
checkbox input "true"
click at [433, 390] on p "Departures" at bounding box center [519, 391] width 227 height 15
click at [372, 390] on input "Departures" at bounding box center [363, 391] width 15 height 15
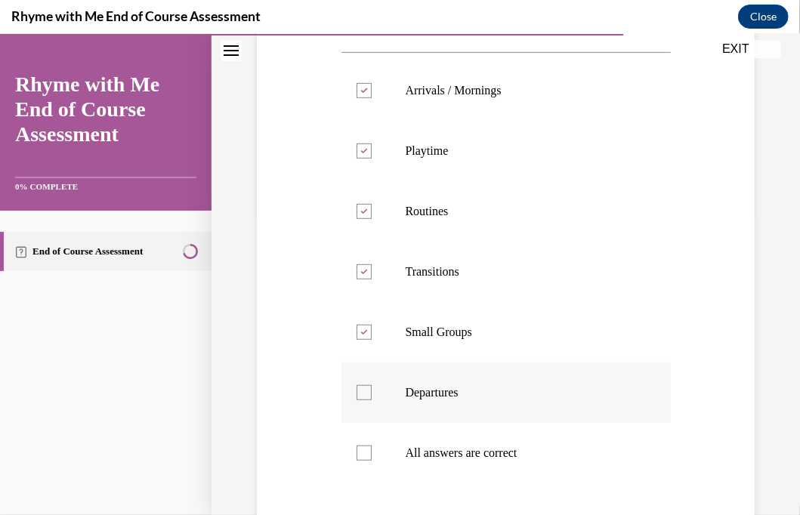
checkbox input "true"
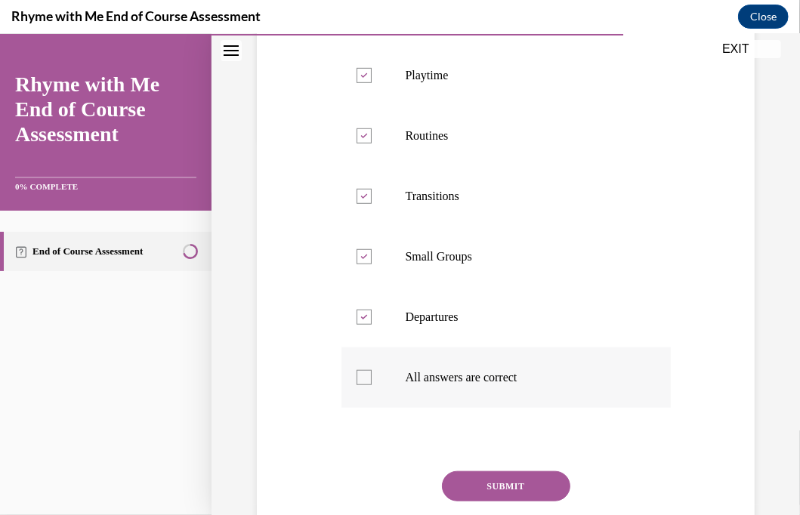
click at [358, 378] on div at bounding box center [363, 376] width 15 height 15
click at [358, 378] on input "All answers are correct" at bounding box center [363, 376] width 15 height 15
checkbox input "true"
click at [477, 490] on button "SUBMIT" at bounding box center [506, 485] width 128 height 30
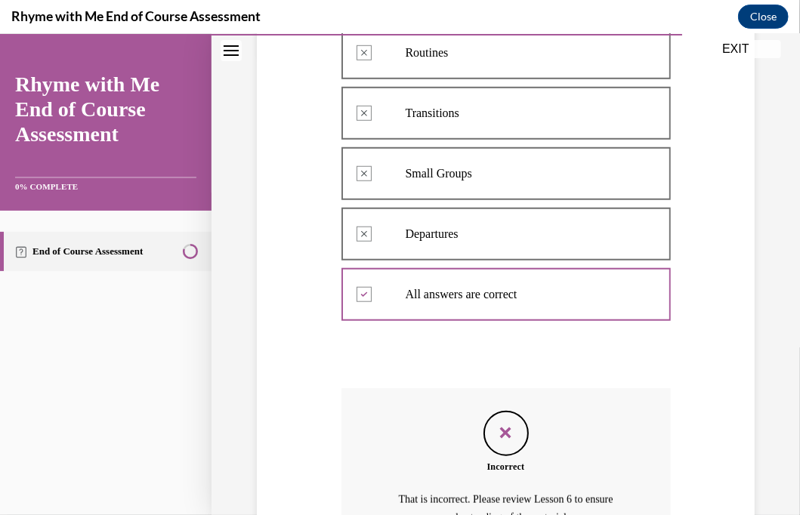
scroll to position [476, 0]
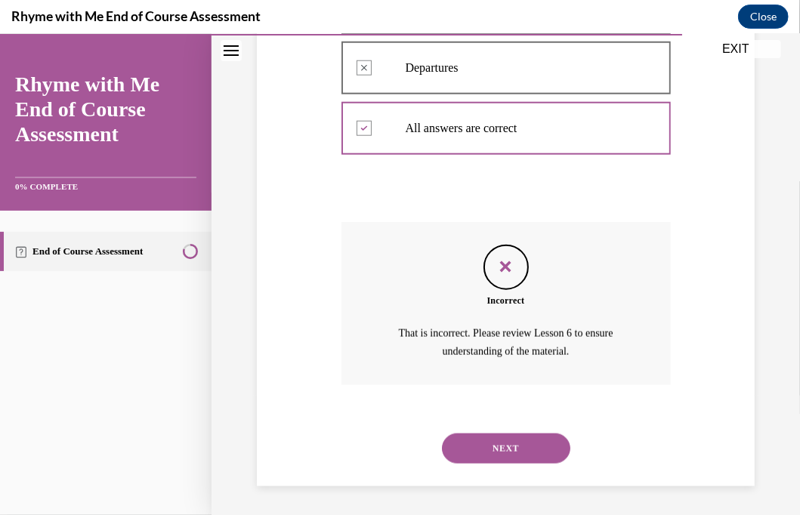
click at [529, 447] on button "NEXT" at bounding box center [506, 448] width 128 height 30
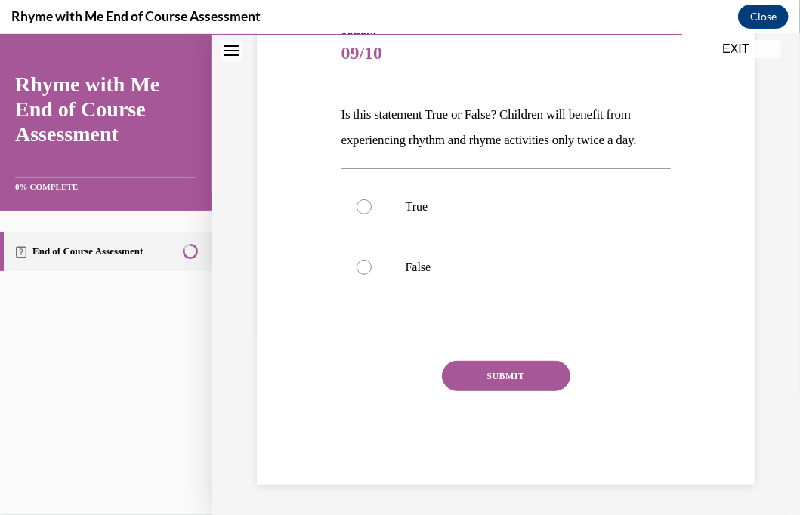
scroll to position [168, 0]
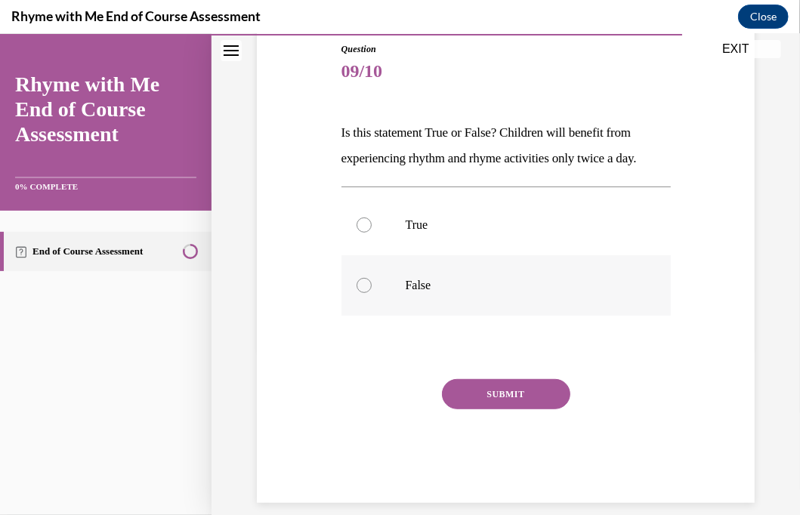
click at [362, 285] on div at bounding box center [363, 284] width 15 height 15
click at [362, 285] on input "False" at bounding box center [363, 284] width 15 height 15
radio input "true"
click at [521, 395] on button "SUBMIT" at bounding box center [506, 393] width 128 height 30
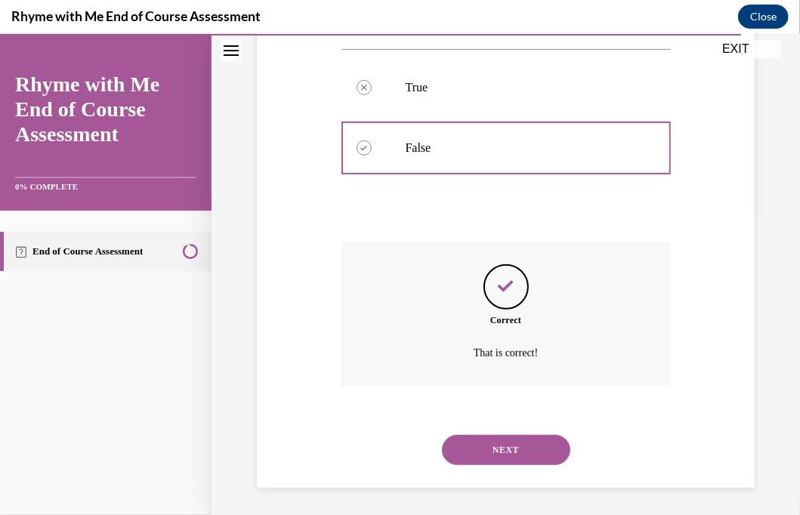
scroll to position [307, 0]
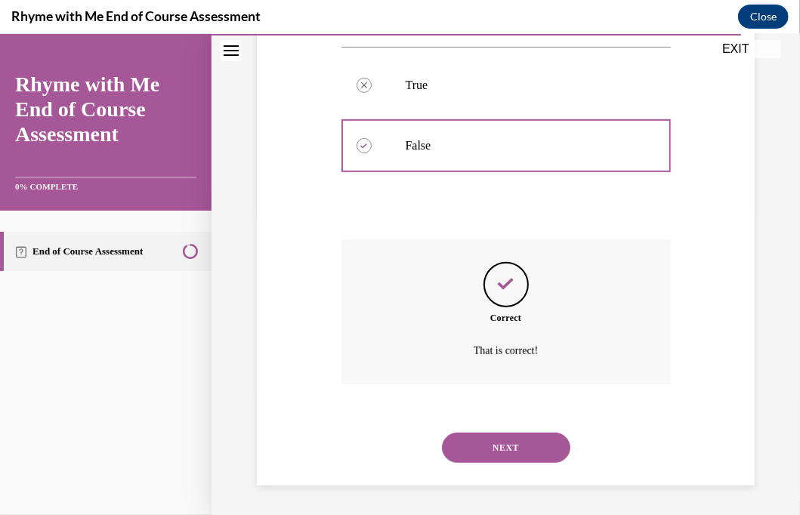
click at [527, 439] on button "NEXT" at bounding box center [506, 447] width 128 height 30
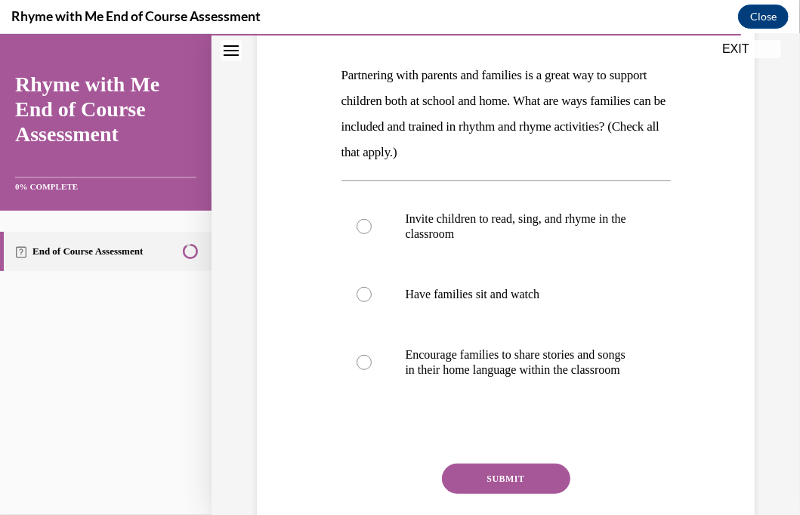
scroll to position [227, 0]
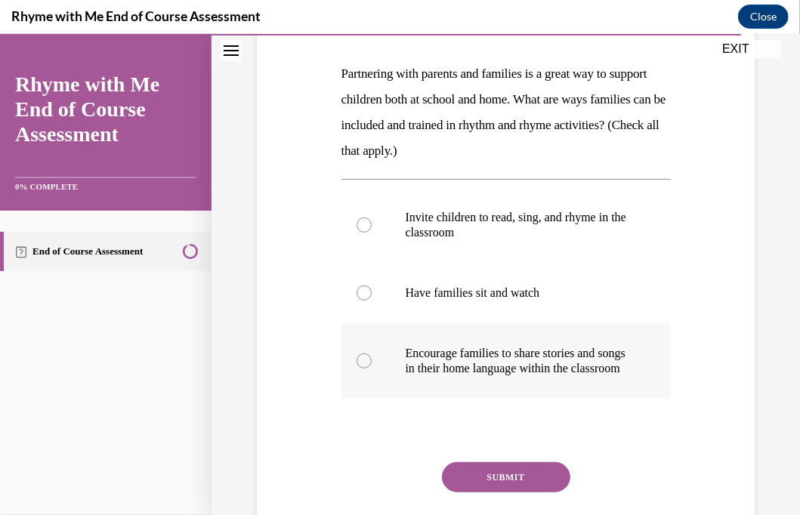
click at [563, 366] on p "Encourage families to share stories and songs in their home language within the…" at bounding box center [519, 360] width 227 height 30
click at [372, 366] on input "Encourage families to share stories and songs in their home language within the…" at bounding box center [363, 360] width 15 height 15
radio input "true"
click at [493, 489] on button "SUBMIT" at bounding box center [506, 476] width 128 height 30
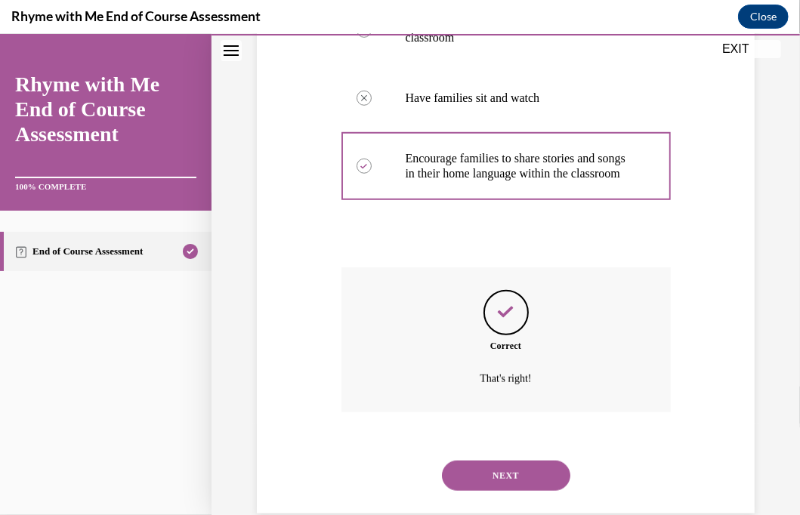
scroll to position [464, 0]
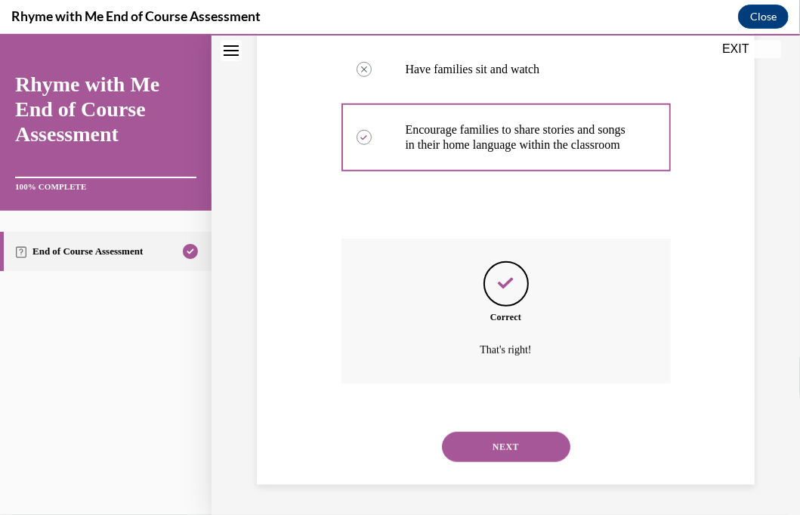
click at [494, 446] on button "NEXT" at bounding box center [506, 446] width 128 height 30
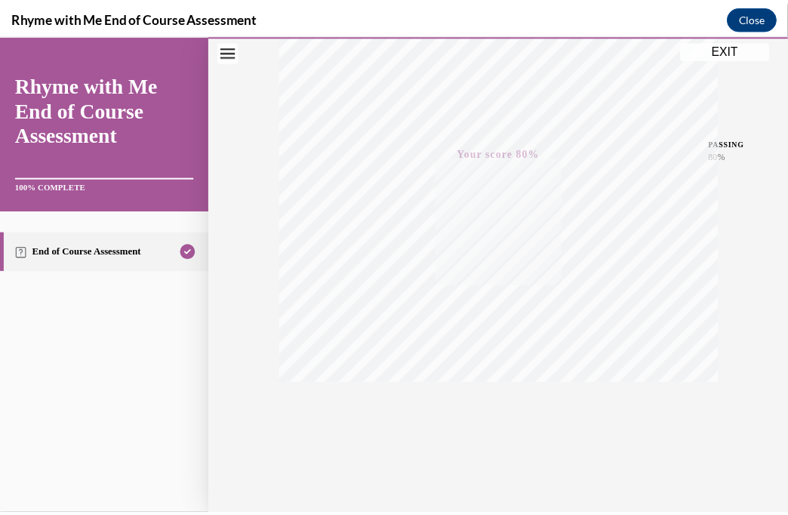
scroll to position [292, 0]
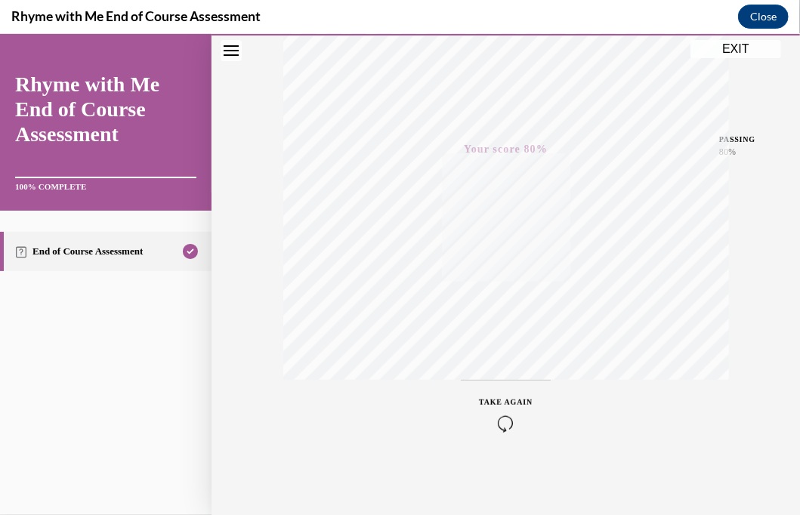
click at [740, 50] on button "EXIT" at bounding box center [735, 48] width 91 height 18
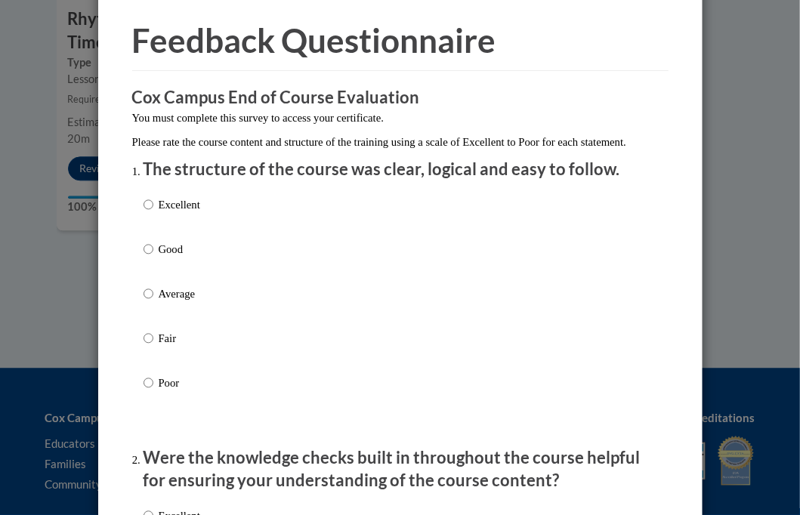
scroll to position [76, 0]
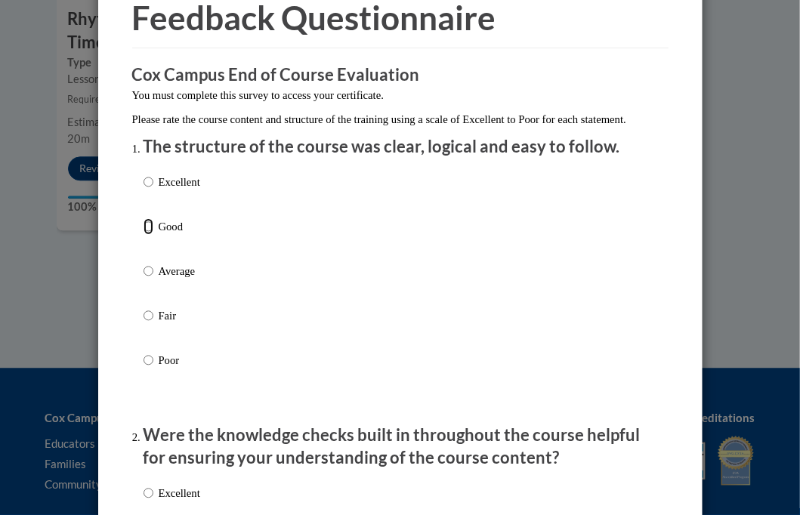
click at [143, 235] on input "Good" at bounding box center [148, 226] width 10 height 17
radio input "true"
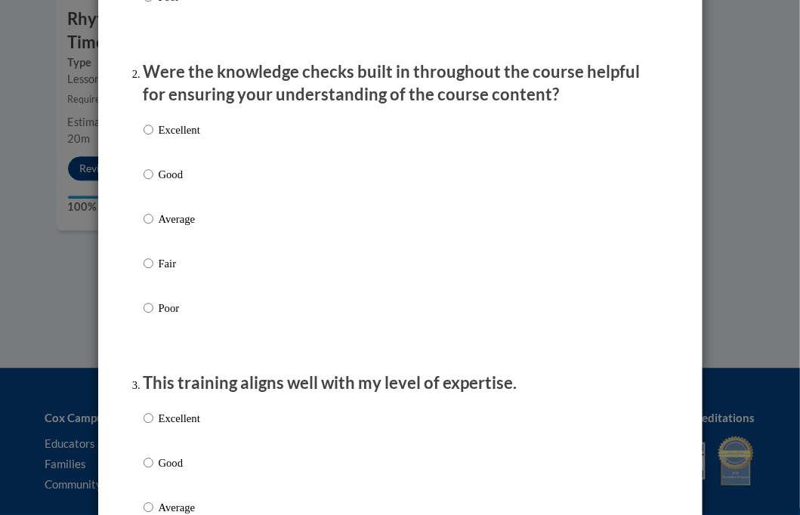
scroll to position [453, 0]
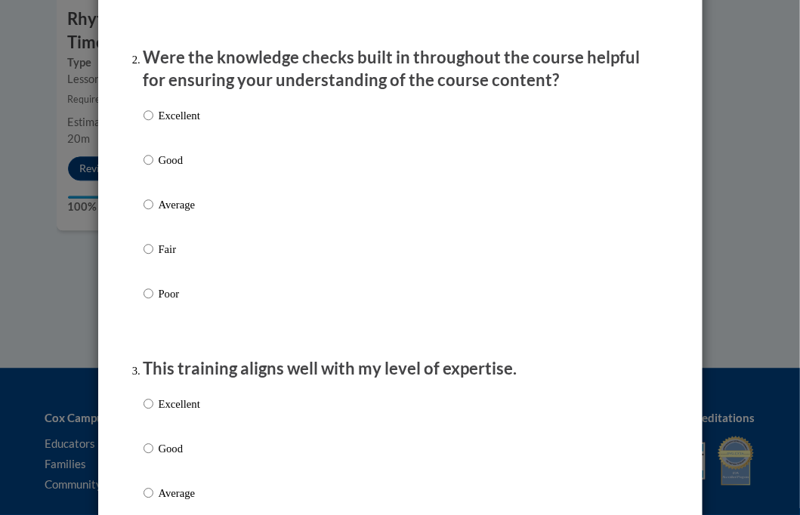
click at [150, 177] on label "Good" at bounding box center [171, 172] width 57 height 41
click at [150, 168] on input "Good" at bounding box center [148, 160] width 10 height 17
radio input "true"
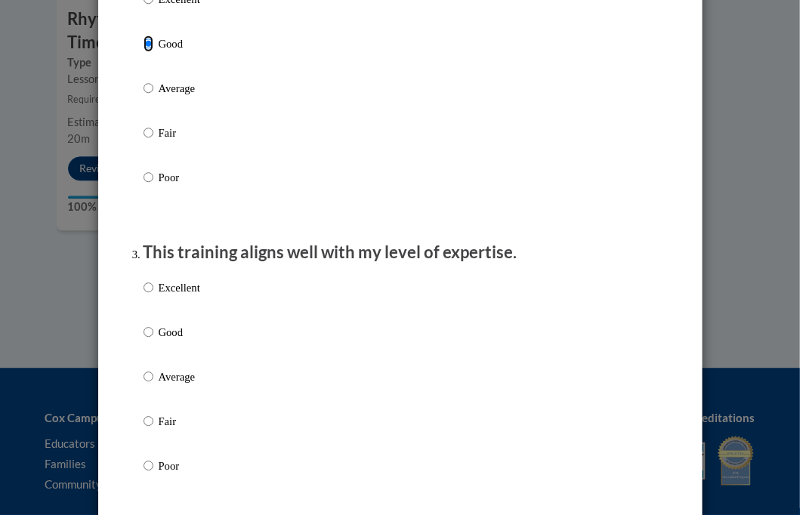
scroll to position [680, 0]
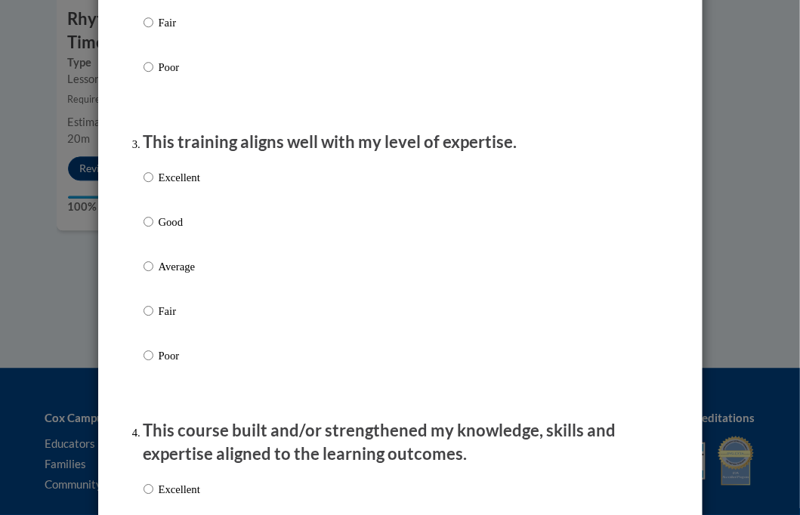
click at [168, 230] on p "Good" at bounding box center [180, 222] width 42 height 17
click at [153, 230] on input "Good" at bounding box center [148, 222] width 10 height 17
radio input "true"
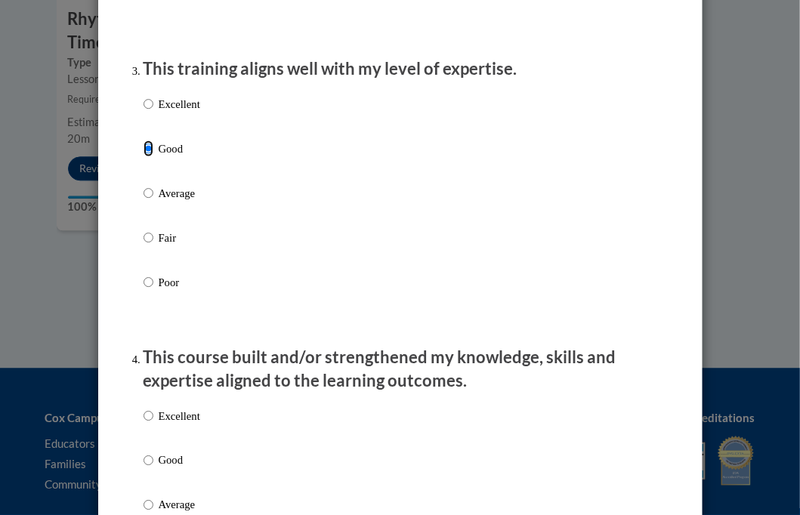
scroll to position [906, 0]
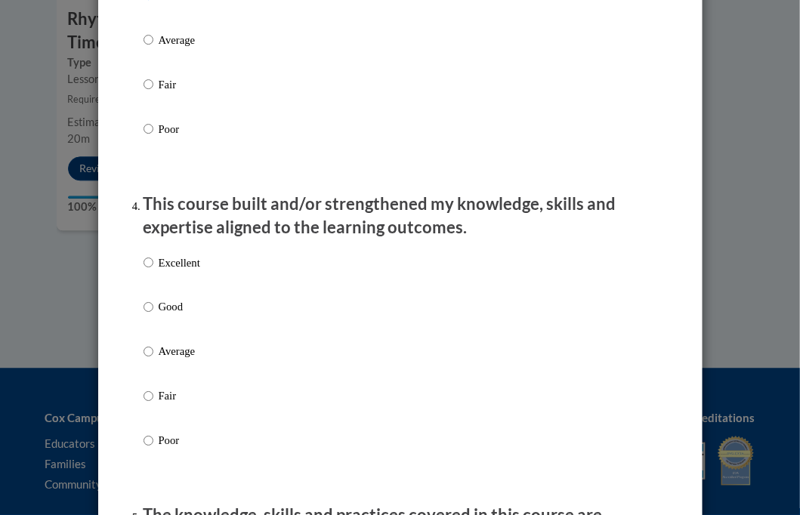
click at [180, 316] on p "Good" at bounding box center [180, 307] width 42 height 17
click at [153, 316] on input "Good" at bounding box center [148, 307] width 10 height 17
radio input "true"
click at [180, 316] on p "Good" at bounding box center [180, 307] width 42 height 17
click at [153, 316] on input "Good" at bounding box center [148, 307] width 10 height 17
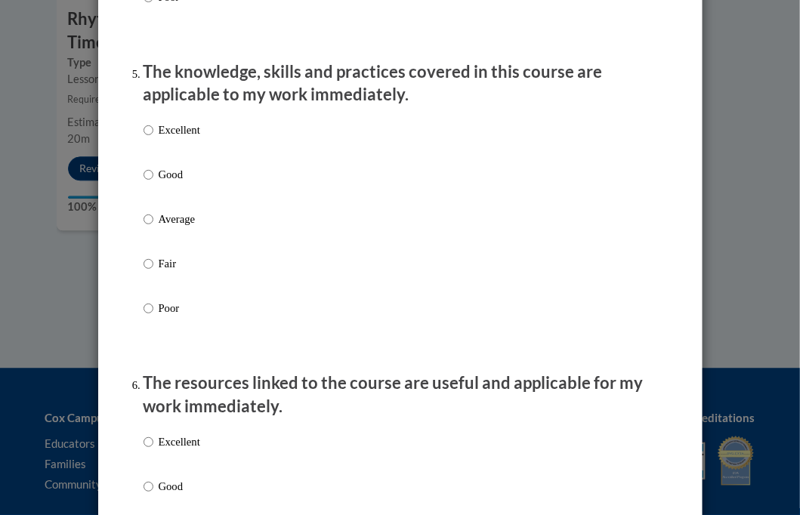
scroll to position [1359, 0]
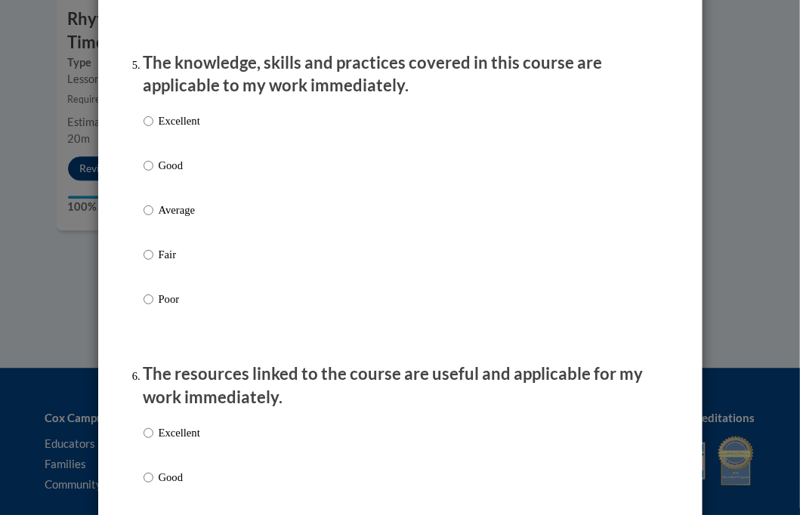
click at [165, 174] on p "Good" at bounding box center [180, 165] width 42 height 17
click at [153, 174] on input "Good" at bounding box center [148, 165] width 10 height 17
radio input "true"
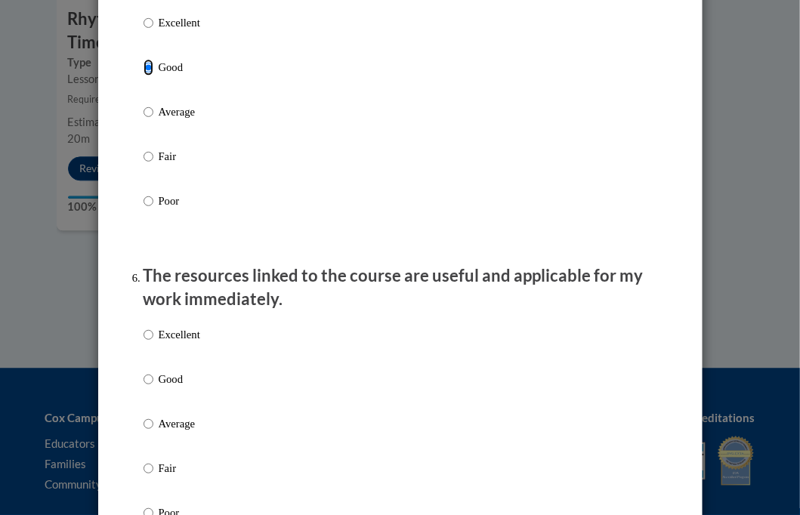
scroll to position [1510, 0]
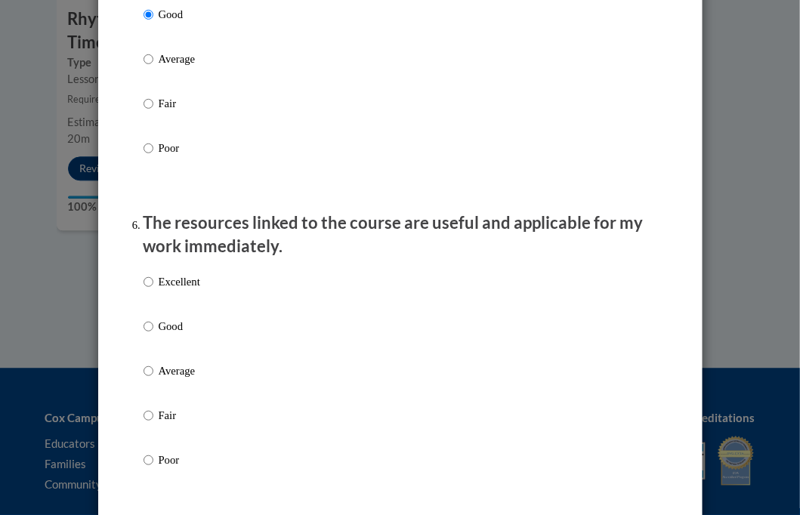
click at [170, 332] on p "Good" at bounding box center [180, 326] width 42 height 17
click at [153, 332] on input "Good" at bounding box center [148, 326] width 10 height 17
radio input "true"
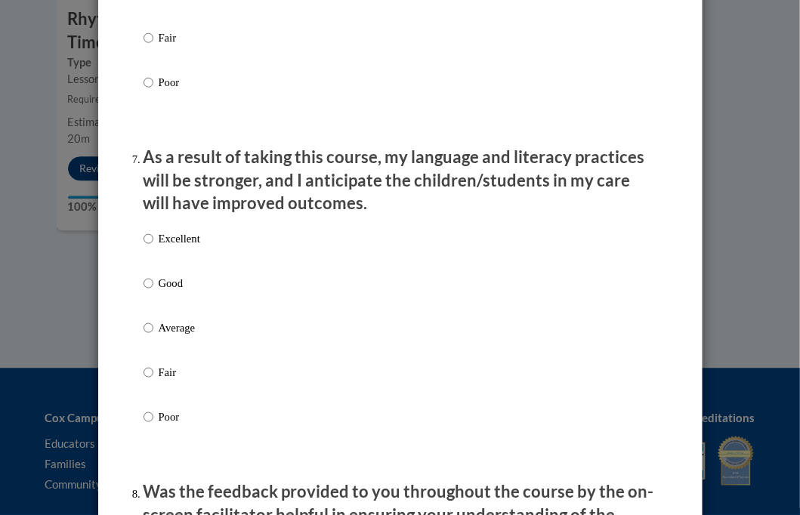
scroll to position [1963, 0]
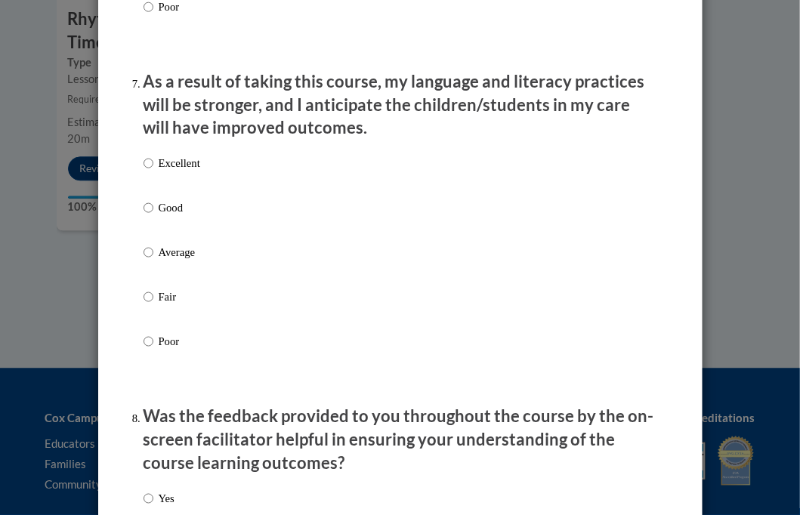
click at [166, 216] on p "Good" at bounding box center [180, 207] width 42 height 17
click at [153, 216] on input "Good" at bounding box center [148, 207] width 10 height 17
radio input "true"
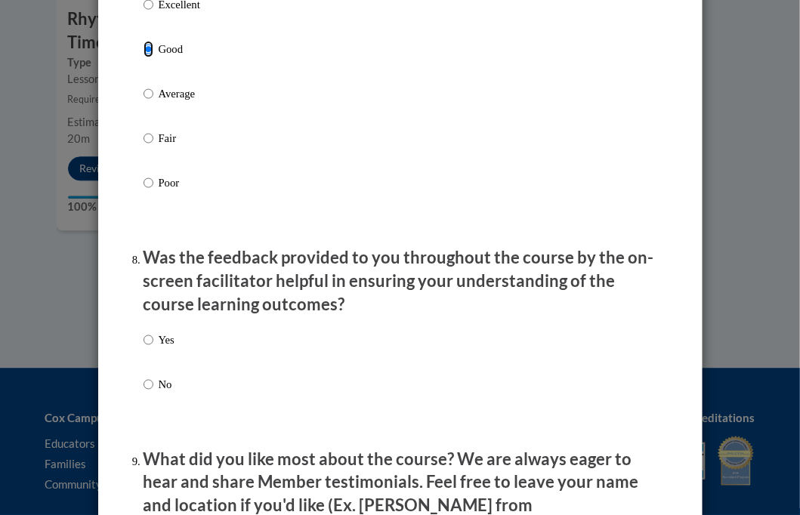
scroll to position [2266, 0]
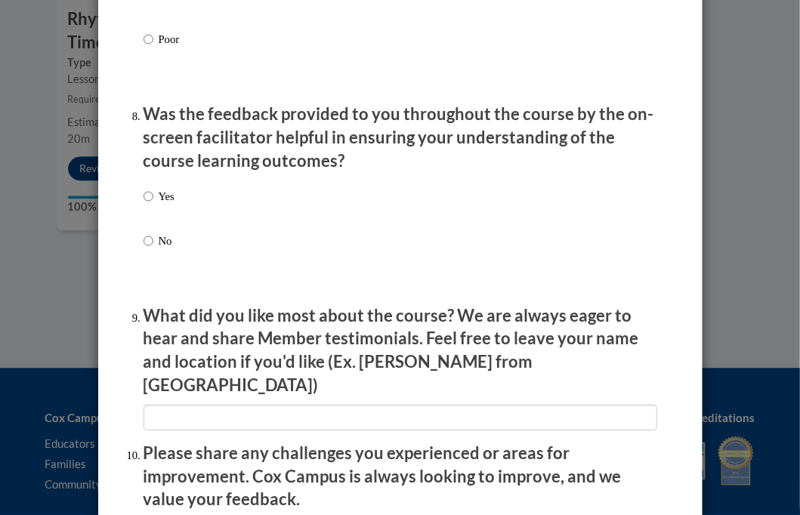
click at [161, 219] on label "Yes" at bounding box center [158, 208] width 31 height 41
click at [153, 205] on input "Yes" at bounding box center [148, 196] width 10 height 17
radio input "true"
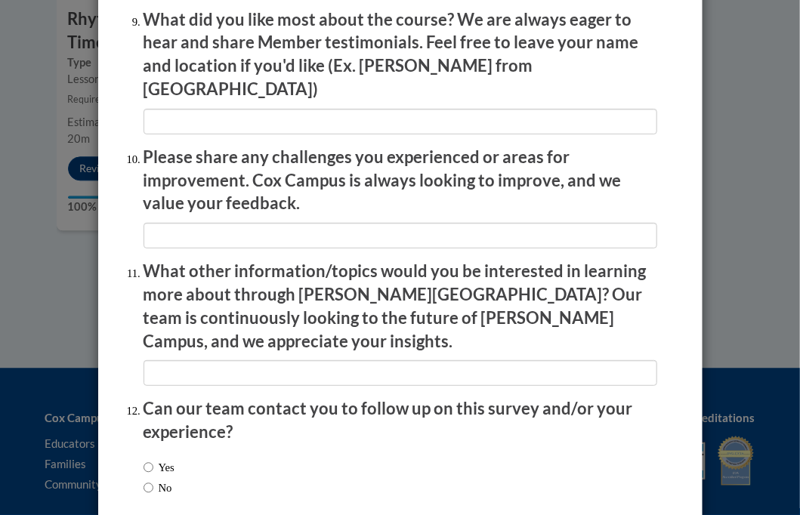
scroll to position [2625, 0]
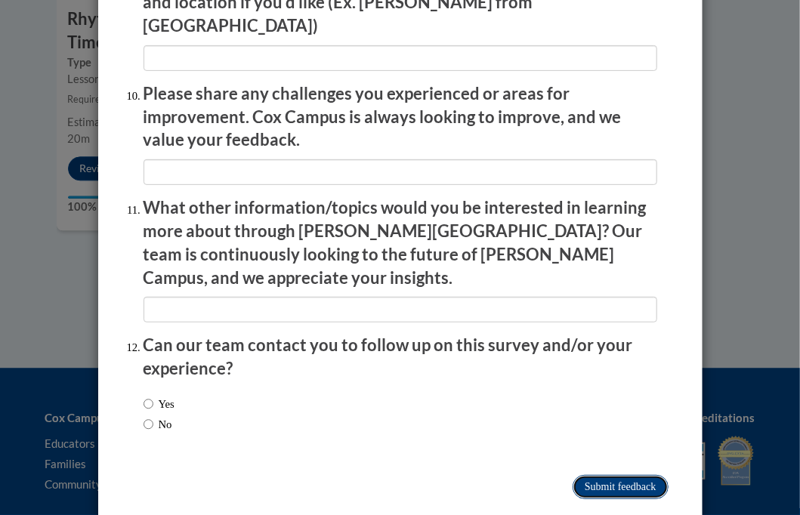
click at [618, 475] on input "Submit feedback" at bounding box center [619, 487] width 95 height 24
